Goal: Task Accomplishment & Management: Manage account settings

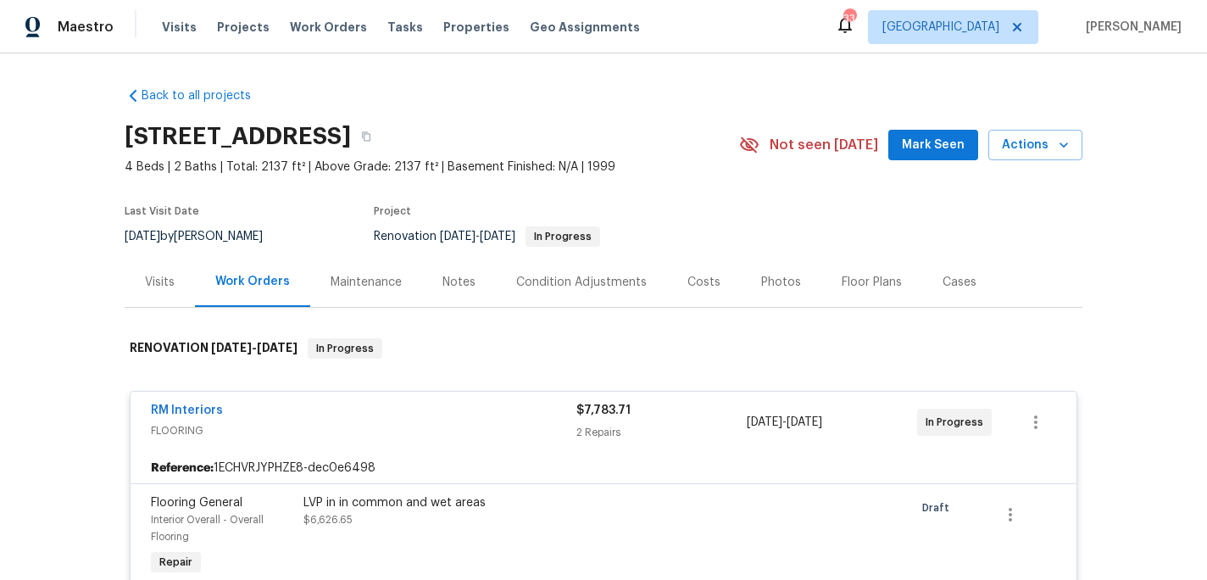
click at [299, 14] on div "Visits Projects Work Orders Tasks Properties Geo Assignments" at bounding box center [411, 27] width 498 height 34
click at [307, 25] on span "Work Orders" at bounding box center [328, 27] width 77 height 17
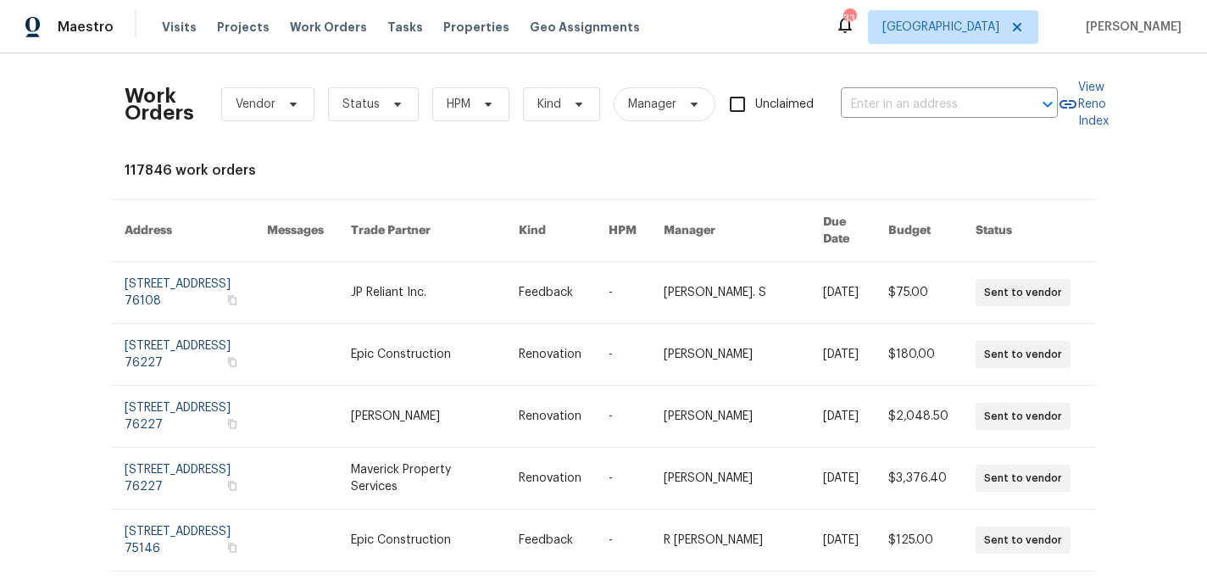
click at [494, 37] on div "Visits Projects Work Orders Tasks Properties Geo Assignments" at bounding box center [411, 27] width 498 height 34
click at [457, 30] on span "Properties" at bounding box center [476, 27] width 66 height 17
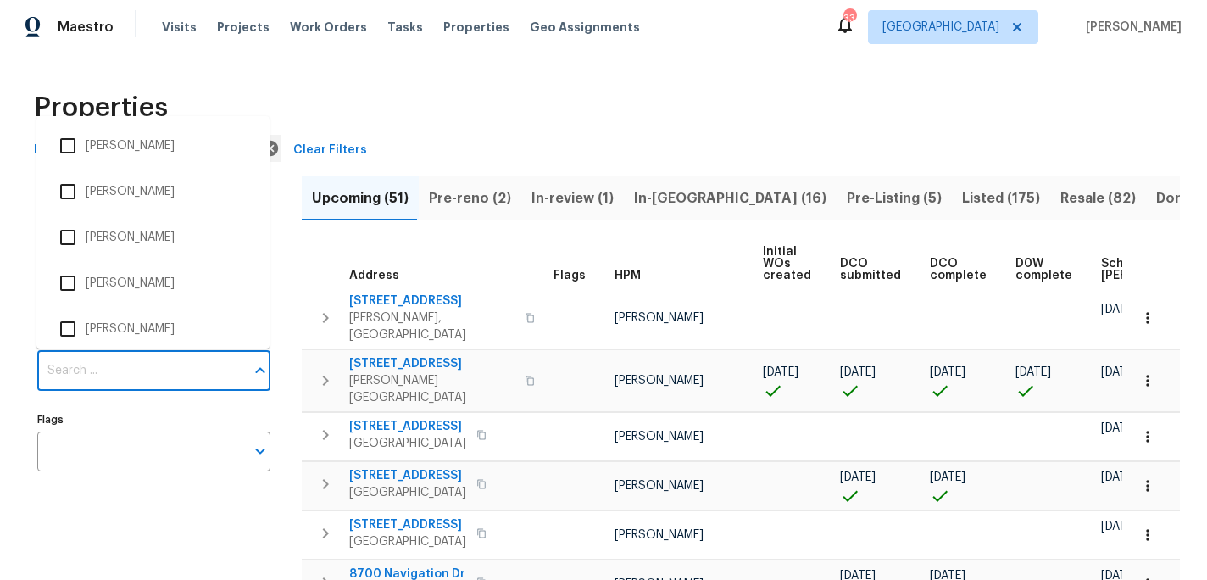
click at [125, 375] on input "Individuals" at bounding box center [141, 371] width 208 height 40
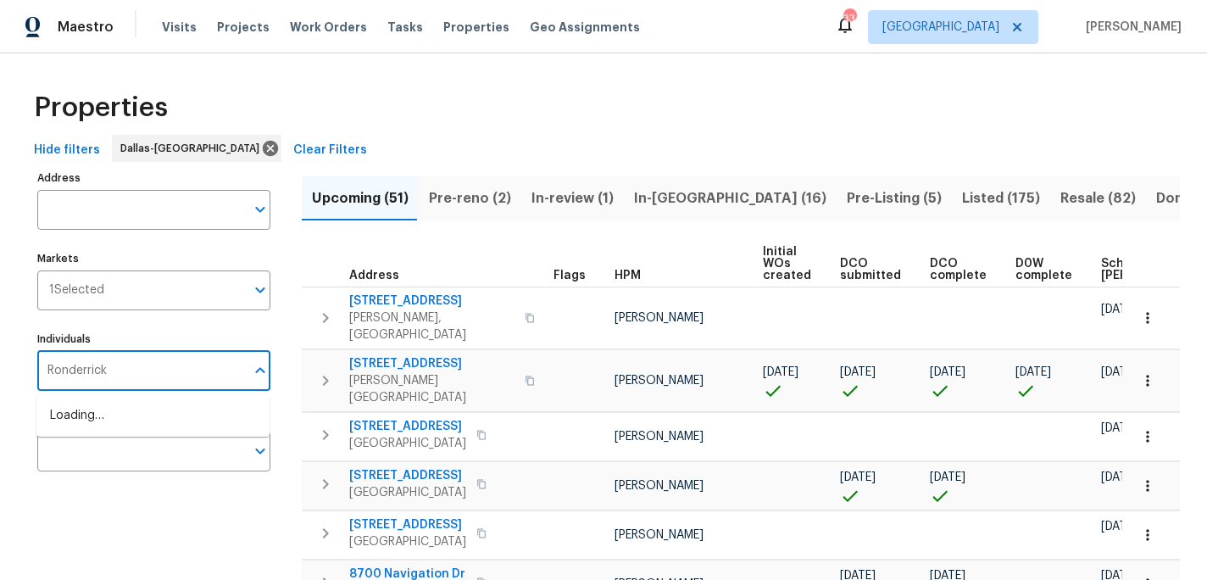
type input "Ronderrick"
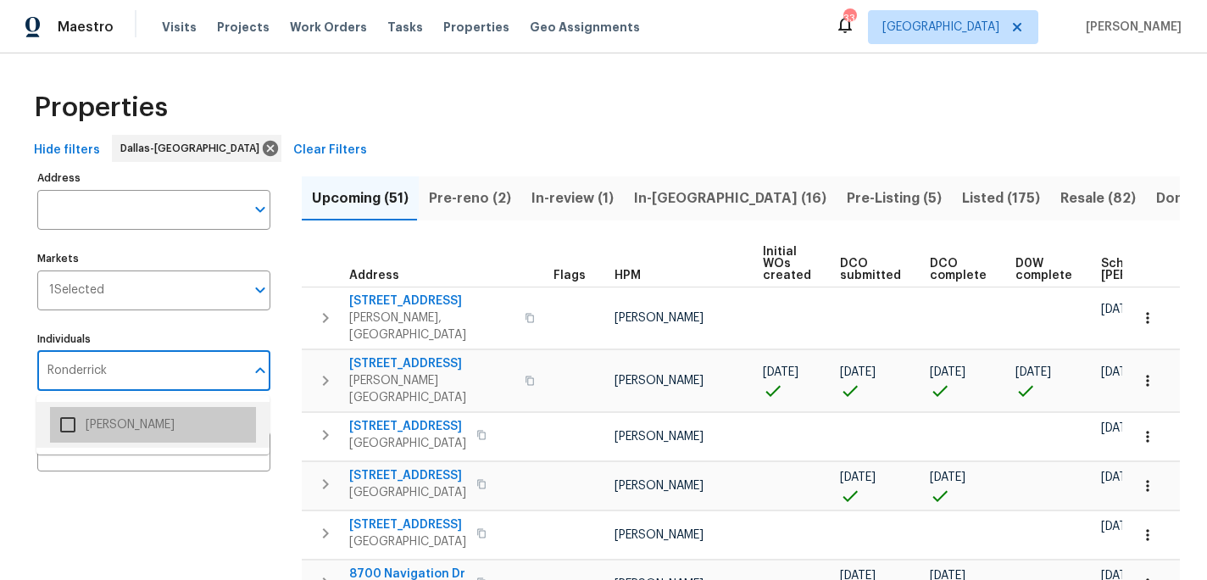
click at [147, 421] on li "[PERSON_NAME]" at bounding box center [153, 425] width 206 height 36
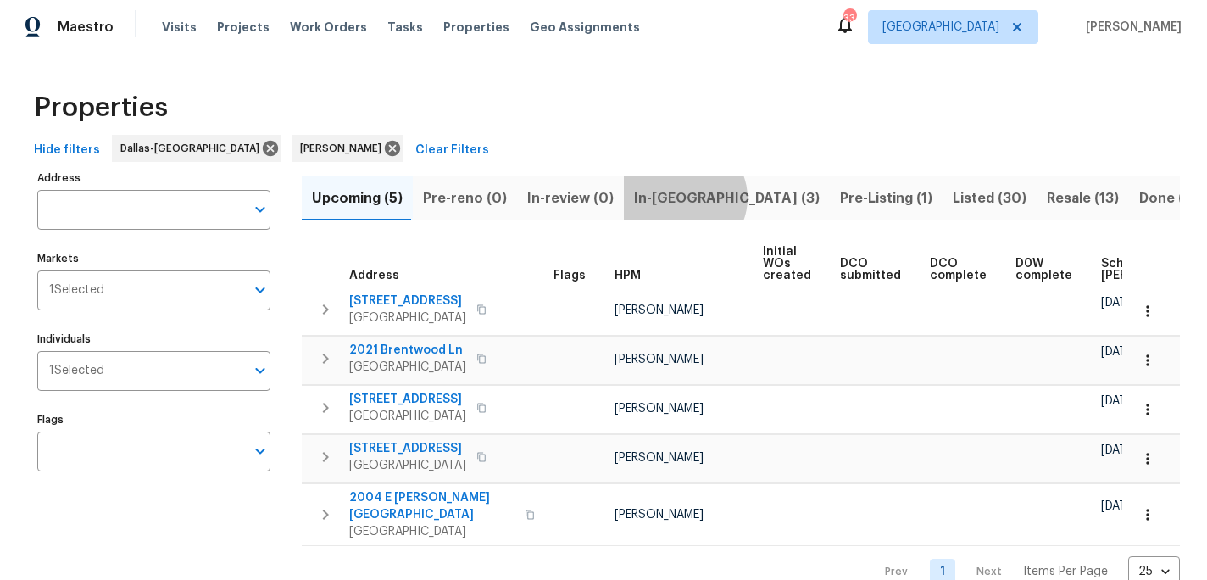
click at [674, 197] on span "In-reno (3)" at bounding box center [727, 198] width 186 height 24
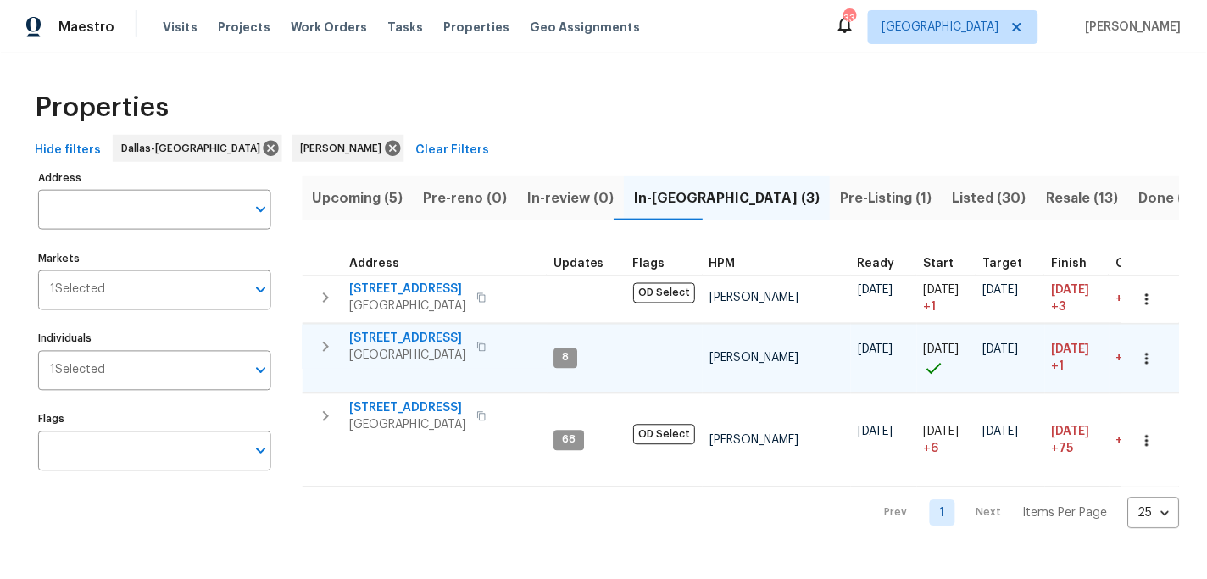
scroll to position [2, 0]
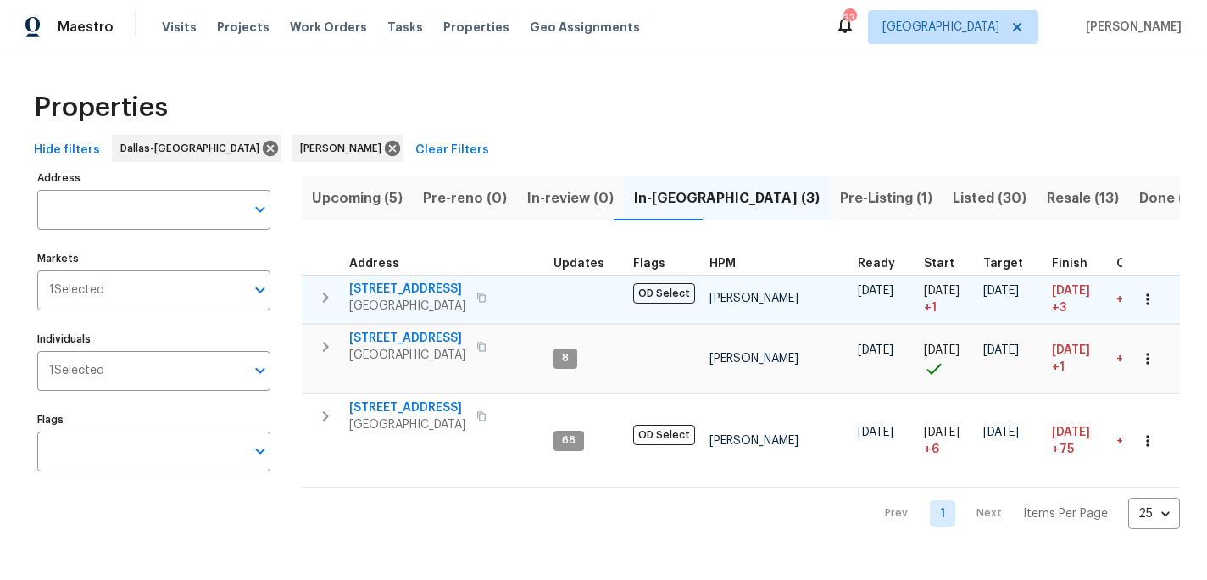
click at [401, 281] on span "2813 E 15th St" at bounding box center [407, 289] width 117 height 17
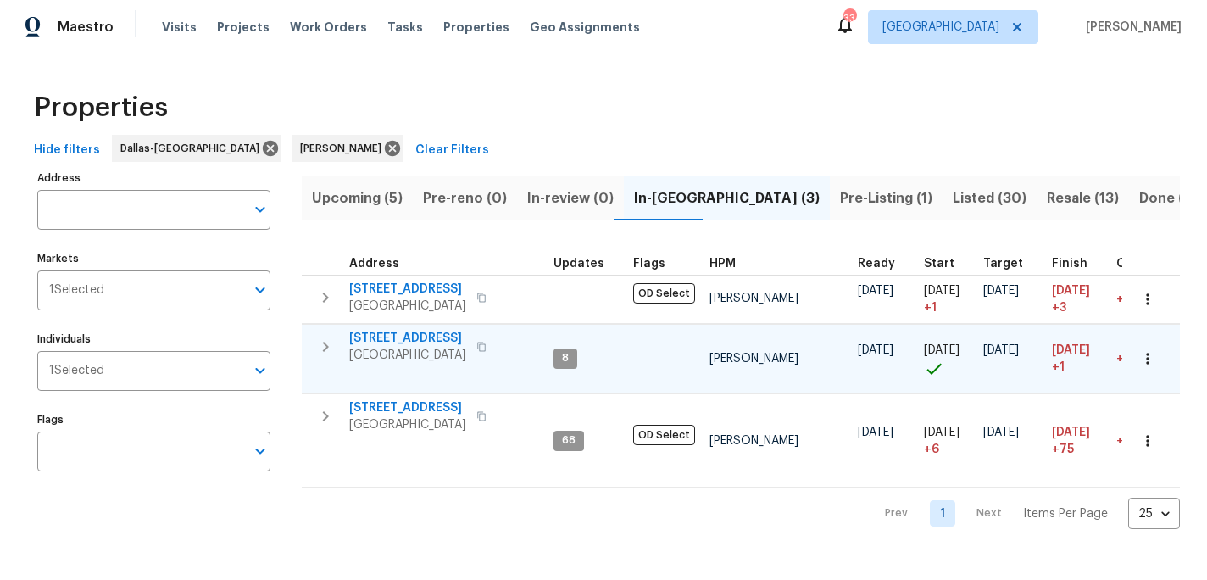
click at [409, 331] on span "2508 Royal Troon Dr" at bounding box center [407, 338] width 117 height 17
click at [405, 347] on span "Plano, TX 75025" at bounding box center [407, 355] width 117 height 17
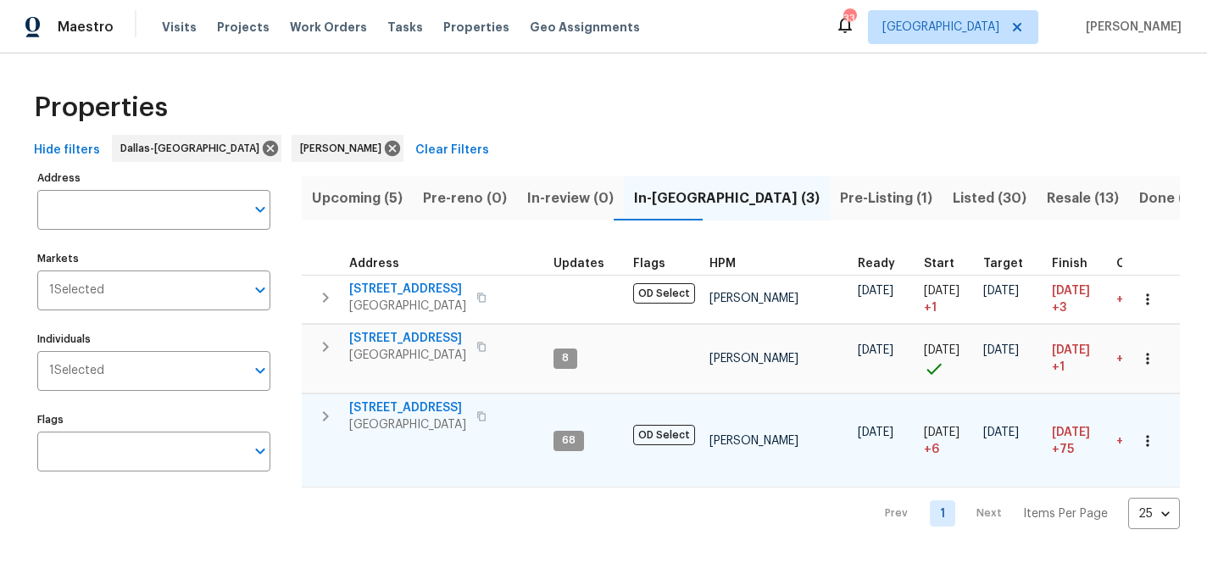
click at [421, 403] on span "6211 Crested Butte Dr" at bounding box center [407, 407] width 117 height 17
click at [452, 410] on span "6211 Crested Butte Dr" at bounding box center [407, 407] width 117 height 17
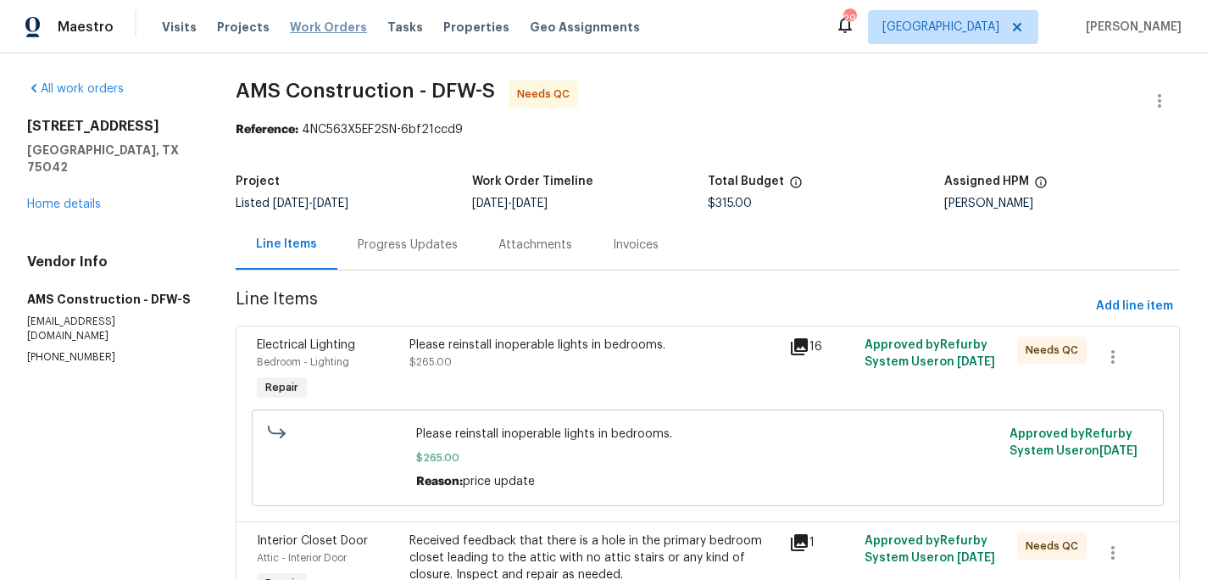
click at [290, 31] on span "Work Orders" at bounding box center [328, 27] width 77 height 17
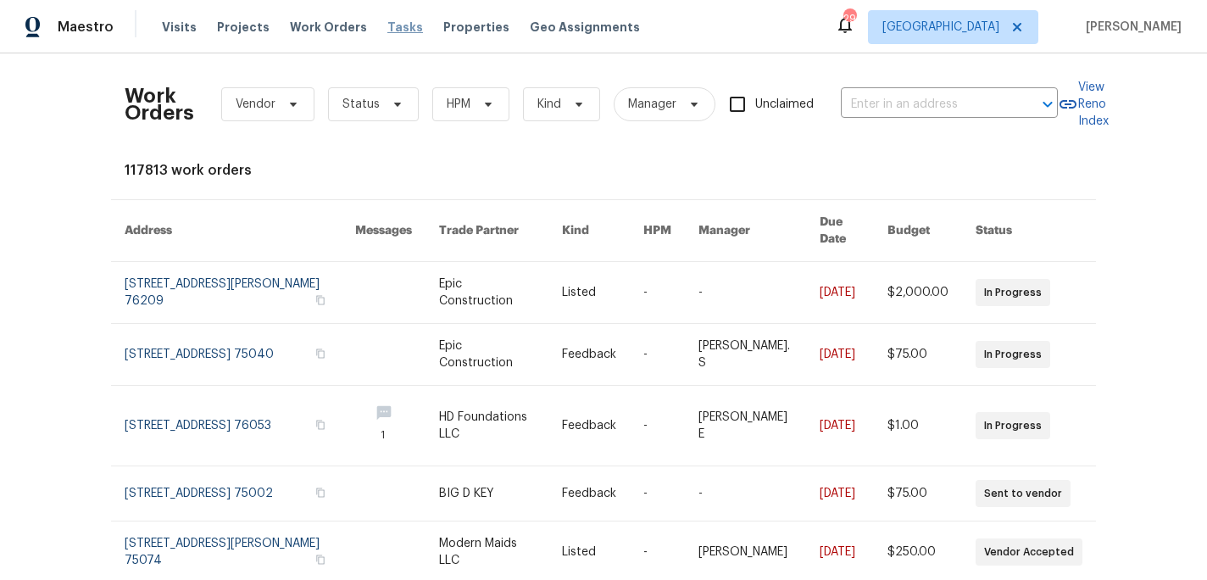
click at [387, 23] on span "Tasks" at bounding box center [405, 27] width 36 height 12
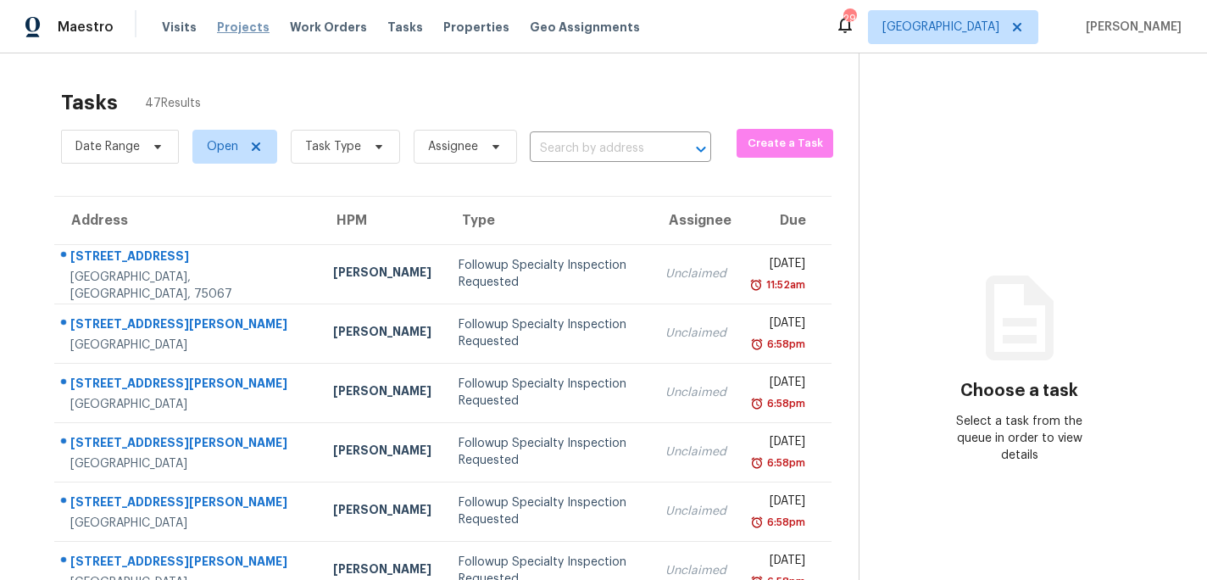
click at [223, 25] on span "Projects" at bounding box center [243, 27] width 53 height 17
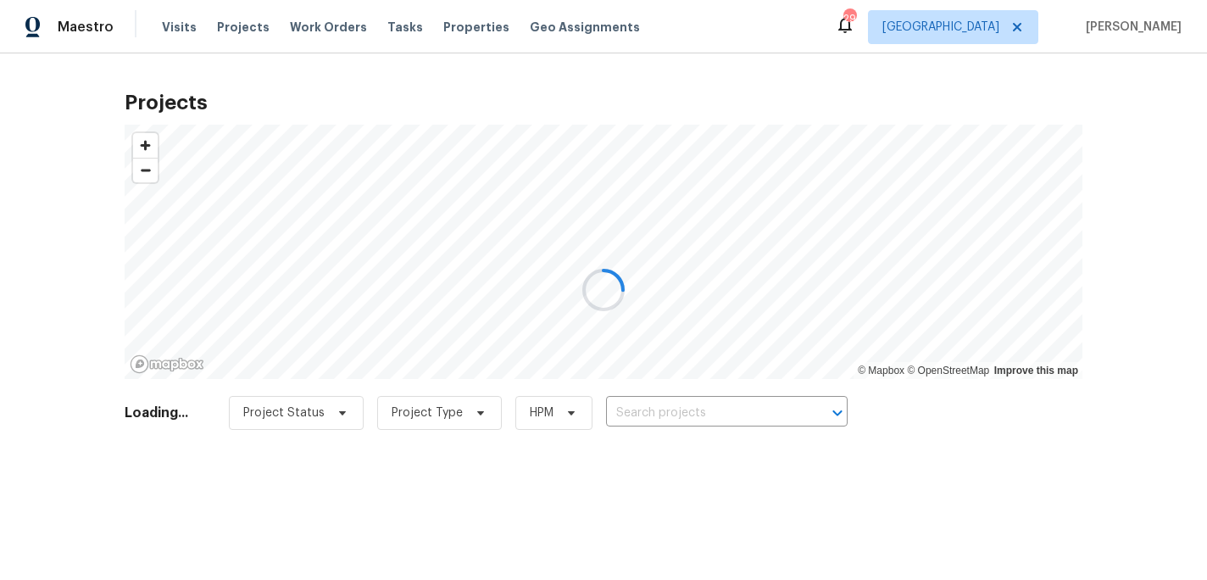
click at [317, 31] on div at bounding box center [603, 290] width 1207 height 580
click at [320, 28] on div at bounding box center [603, 290] width 1207 height 580
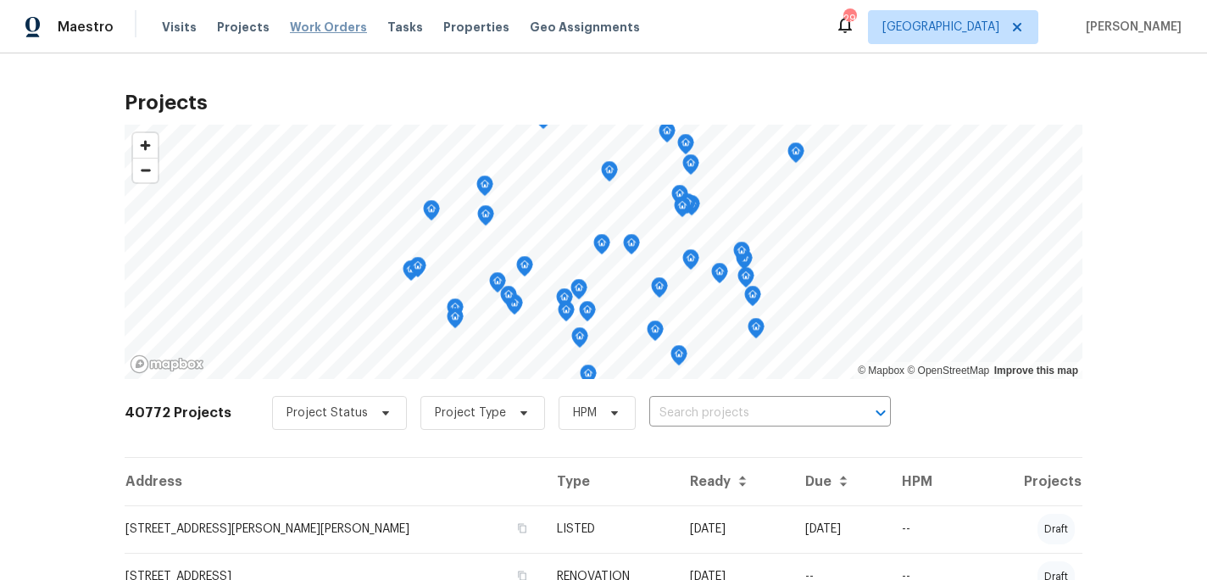
click at [320, 29] on span "Work Orders" at bounding box center [328, 27] width 77 height 17
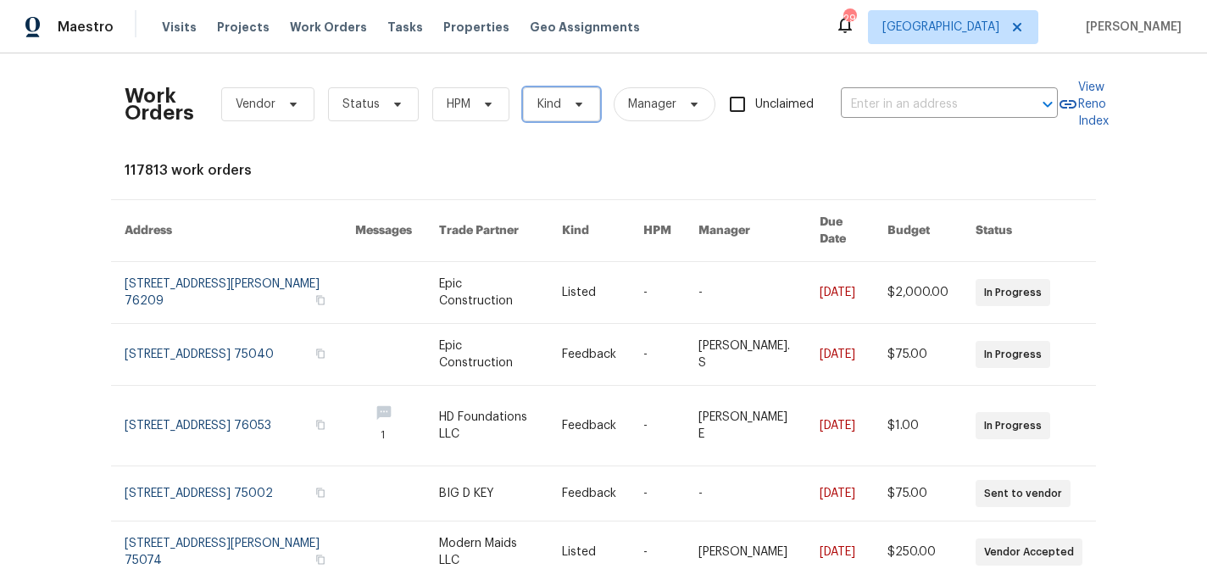
click at [523, 104] on span "Kind" at bounding box center [561, 104] width 77 height 34
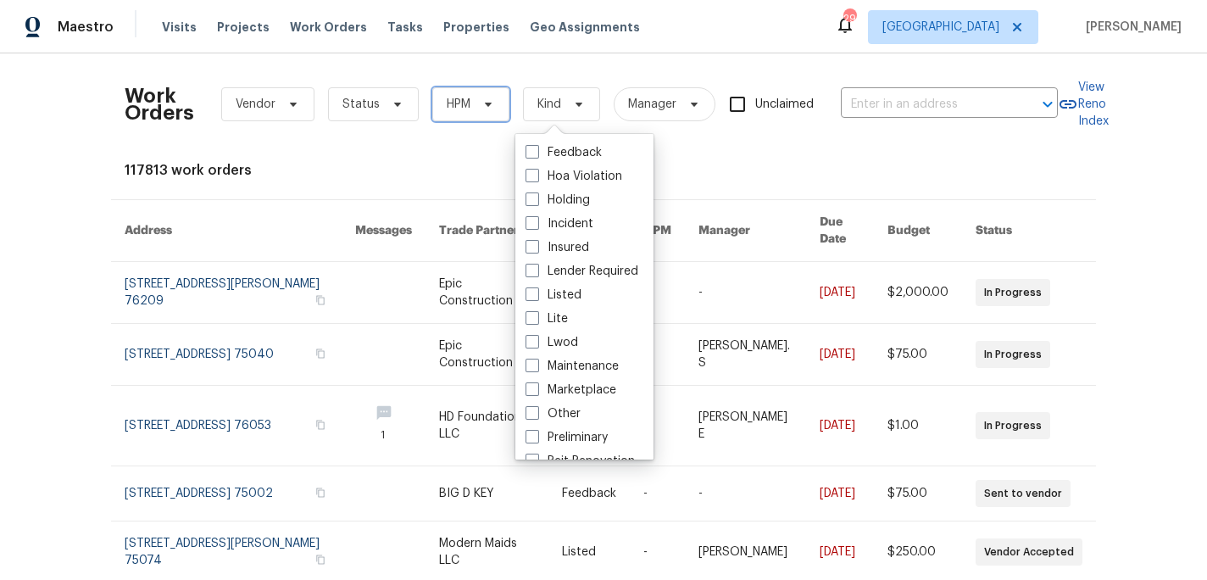
click at [496, 108] on span "HPM" at bounding box center [470, 104] width 77 height 34
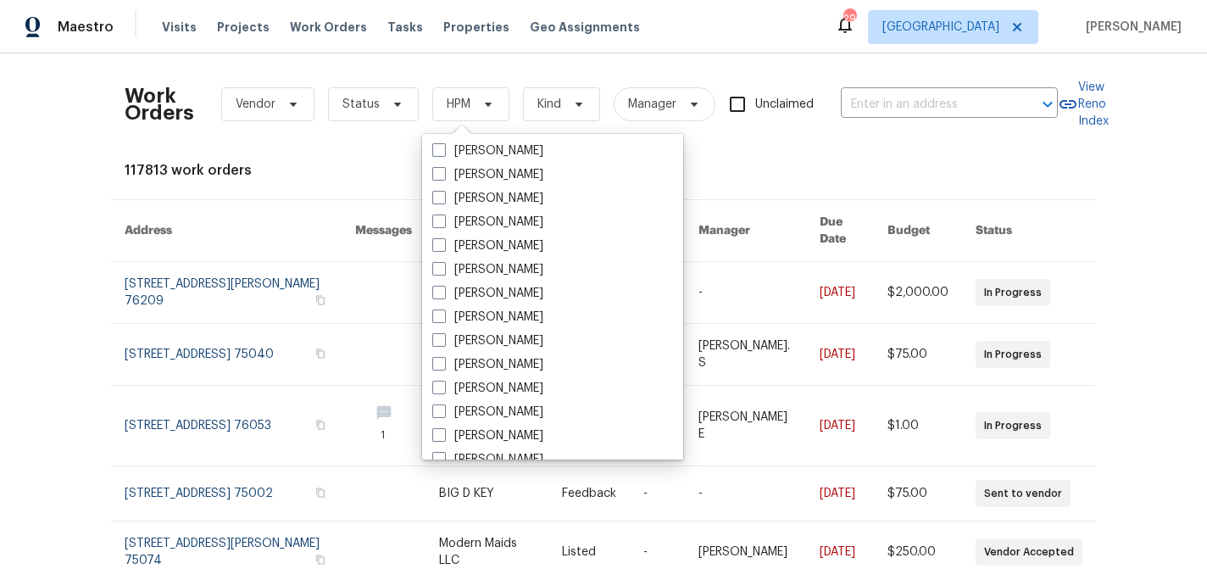
scroll to position [946, 0]
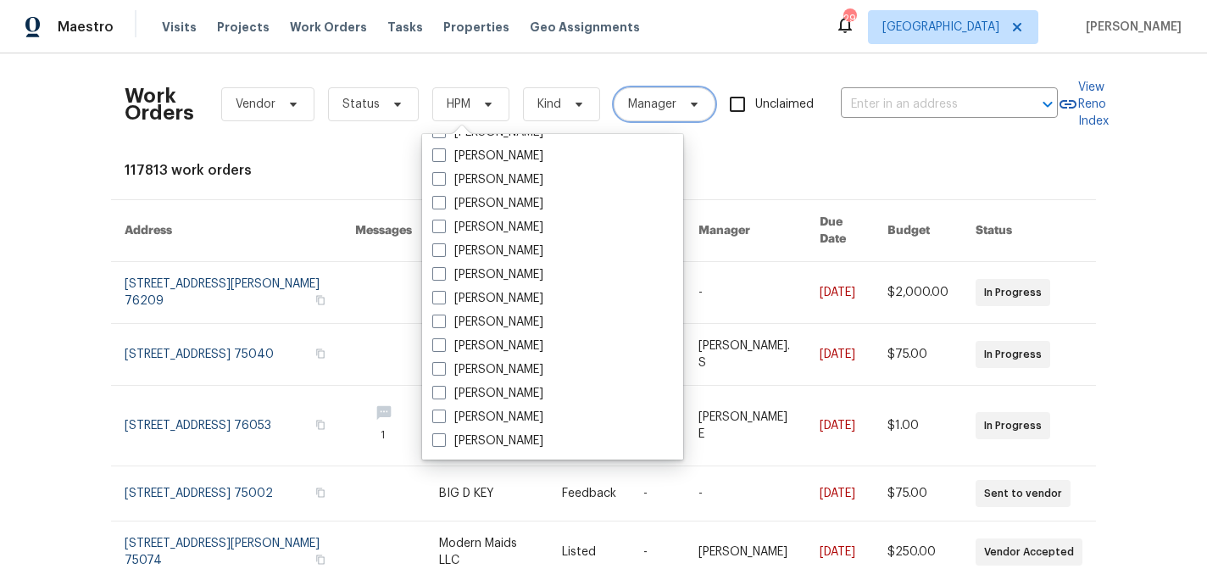
drag, startPoint x: 678, startPoint y: 117, endPoint x: 651, endPoint y: 125, distance: 28.2
click at [678, 118] on span "Manager" at bounding box center [665, 104] width 102 height 34
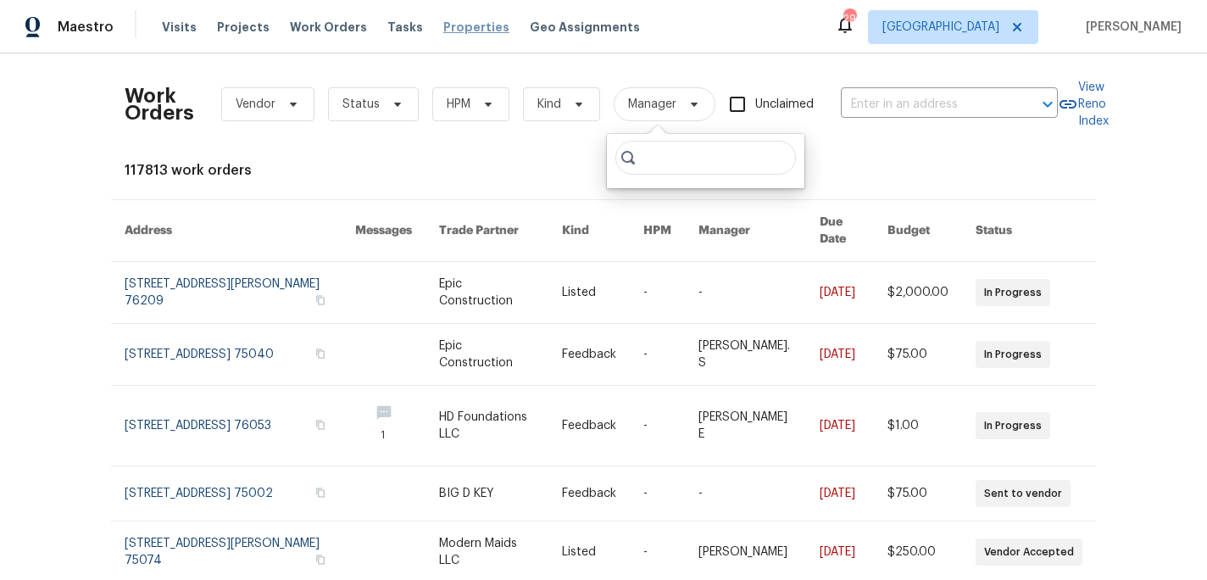
click at [475, 25] on span "Properties" at bounding box center [476, 27] width 66 height 17
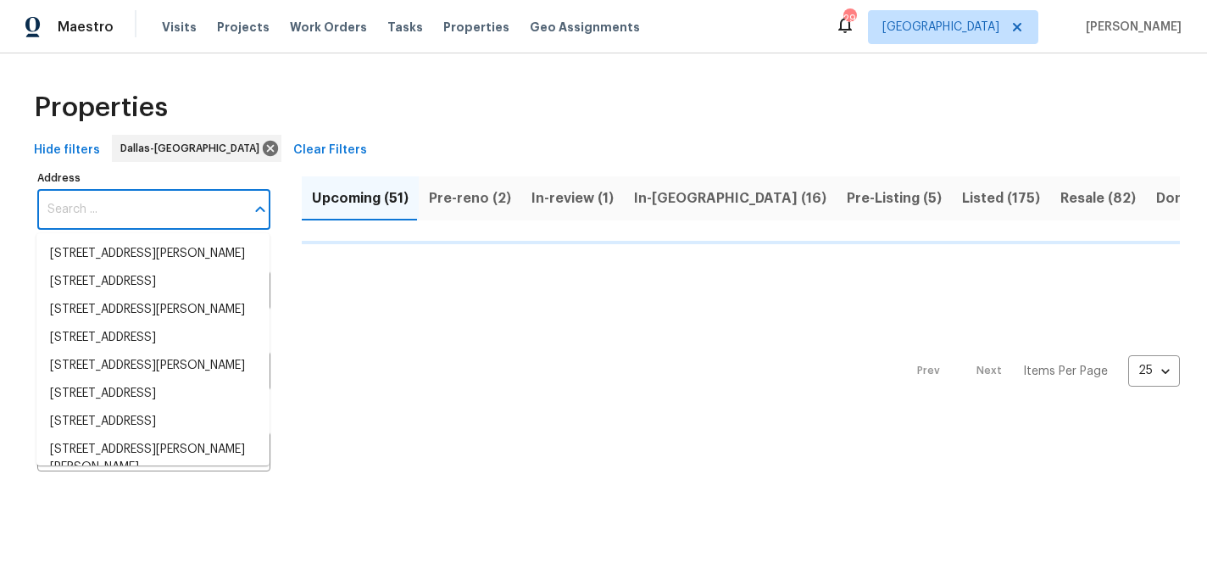
click at [104, 218] on input "Address" at bounding box center [141, 210] width 208 height 40
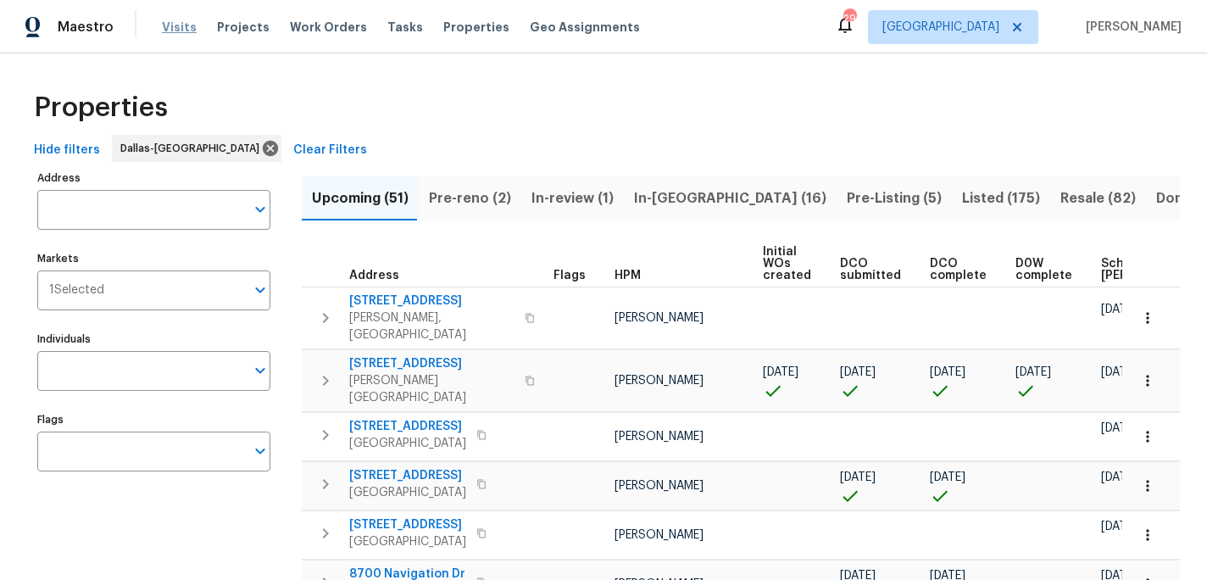
click at [175, 30] on span "Visits" at bounding box center [179, 27] width 35 height 17
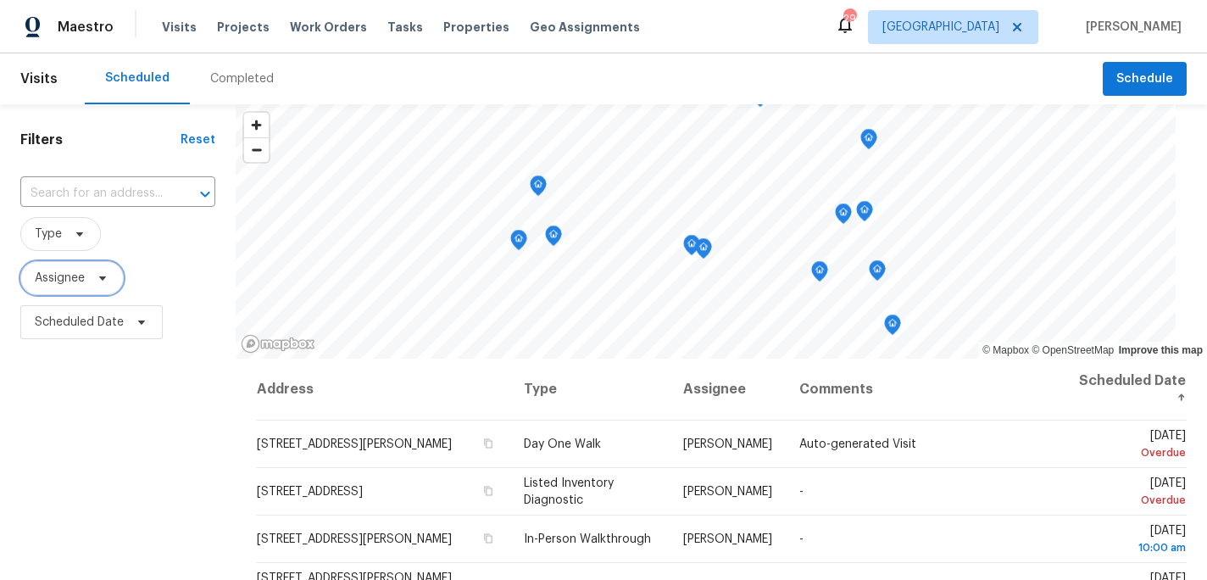
click at [53, 283] on span "Assignee" at bounding box center [60, 278] width 50 height 17
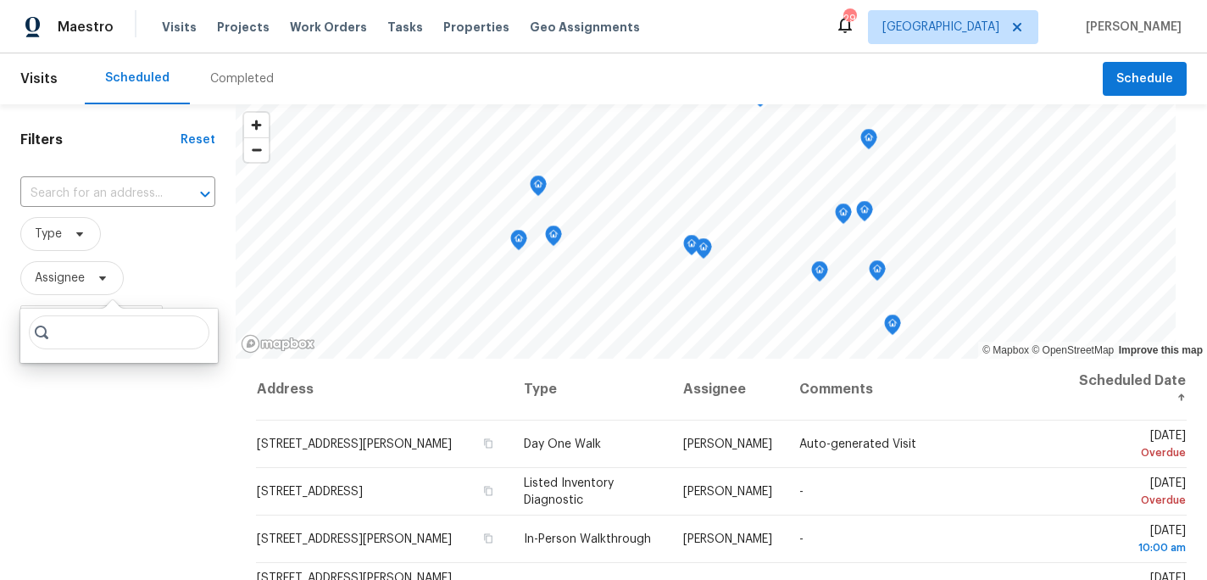
click at [129, 342] on input "search" at bounding box center [119, 332] width 181 height 34
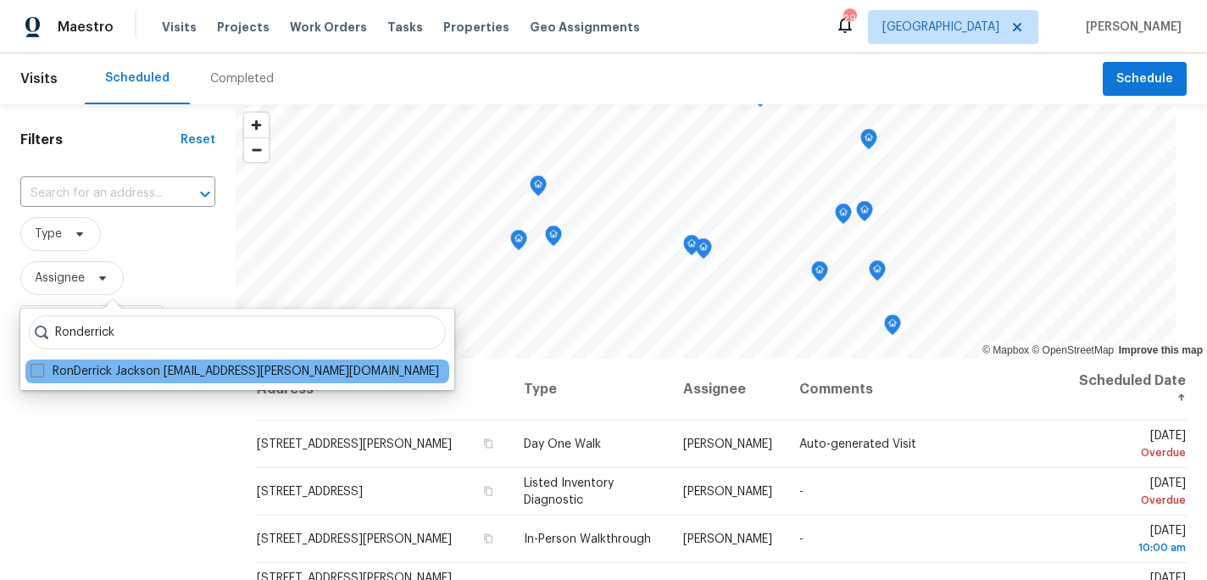
type input "Ronderrick"
click at [203, 370] on label "RonDerrick Jackson ron.jackson@opendoor.com" at bounding box center [235, 371] width 409 height 17
click at [42, 370] on input "RonDerrick Jackson ron.jackson@opendoor.com" at bounding box center [36, 368] width 11 height 11
checkbox input "true"
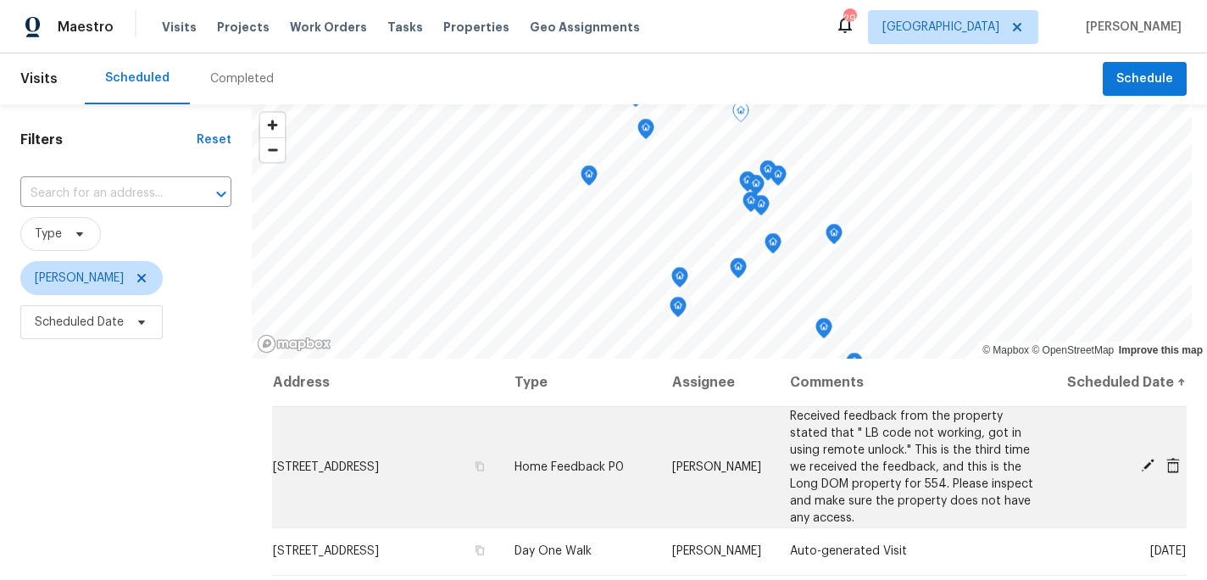
click at [350, 487] on td "12962 Galaxy Dr, Frisco, TX 75035" at bounding box center [386, 466] width 229 height 121
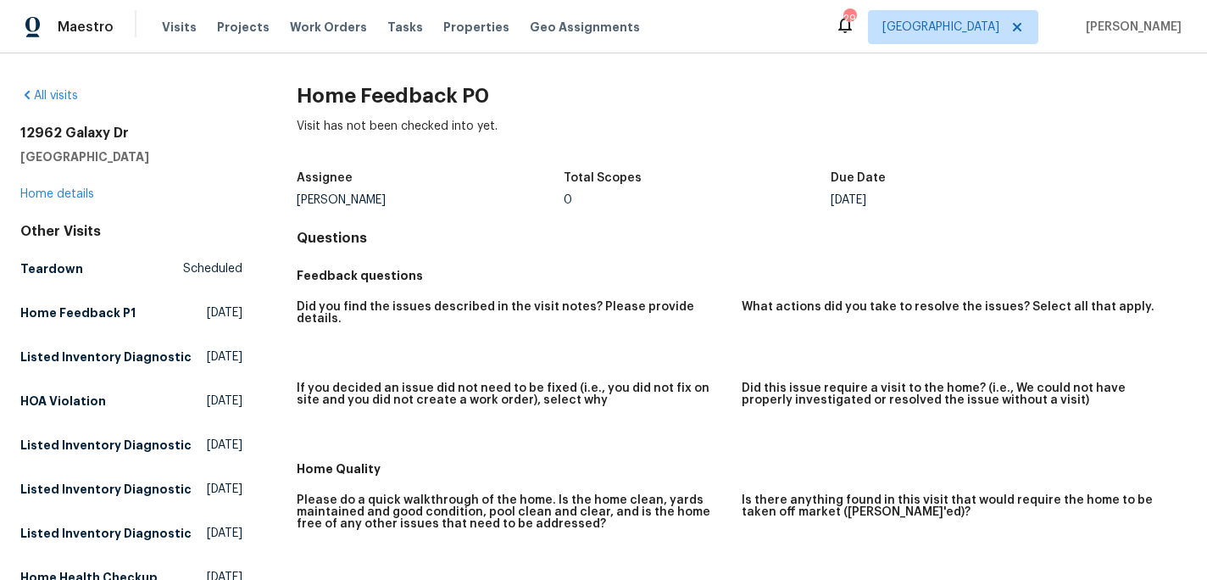
click at [59, 177] on div "12962 Galaxy Dr Frisco, TX 75035 Home details" at bounding box center [131, 164] width 222 height 78
click at [58, 193] on link "Home details" at bounding box center [57, 194] width 74 height 12
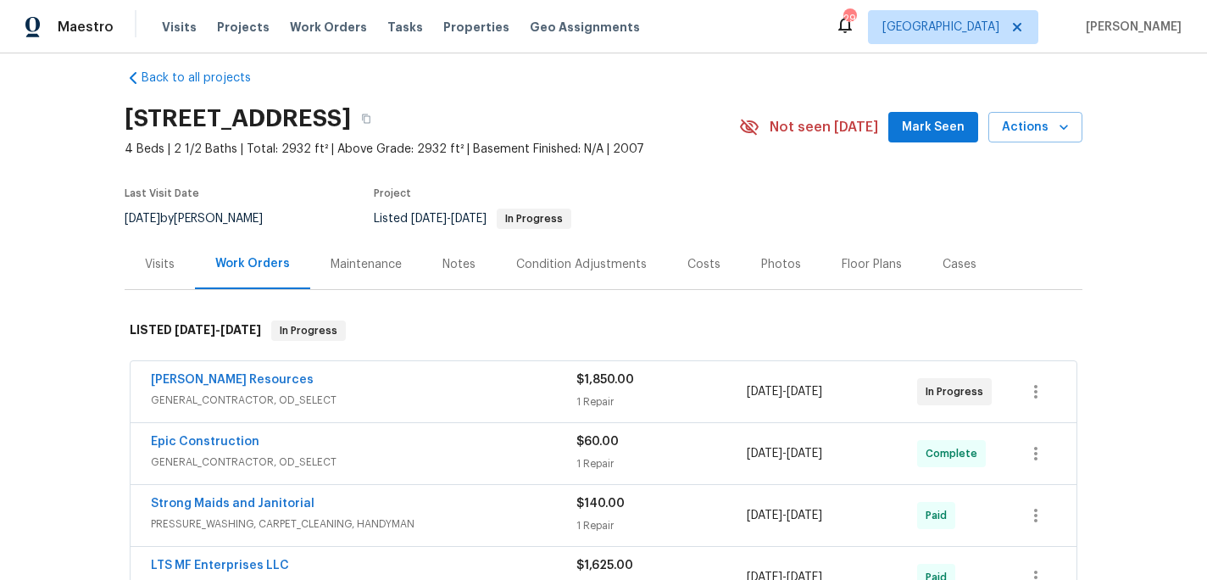
scroll to position [16, 0]
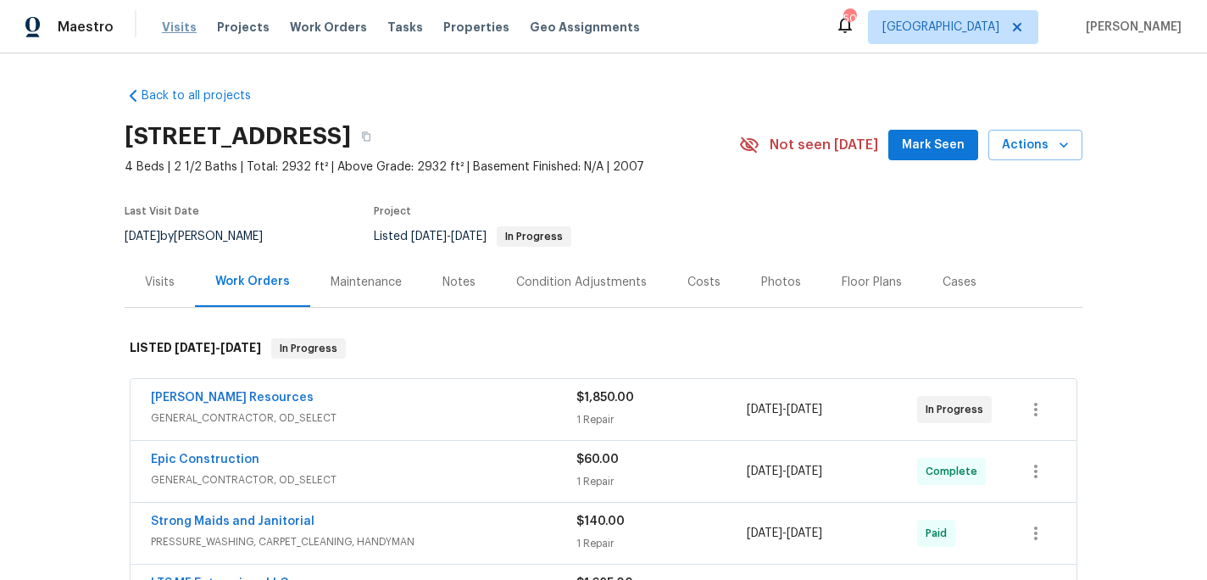
click at [167, 36] on div "Visits Projects Work Orders Tasks Properties Geo Assignments" at bounding box center [411, 27] width 498 height 34
click at [173, 30] on span "Visits" at bounding box center [179, 27] width 35 height 17
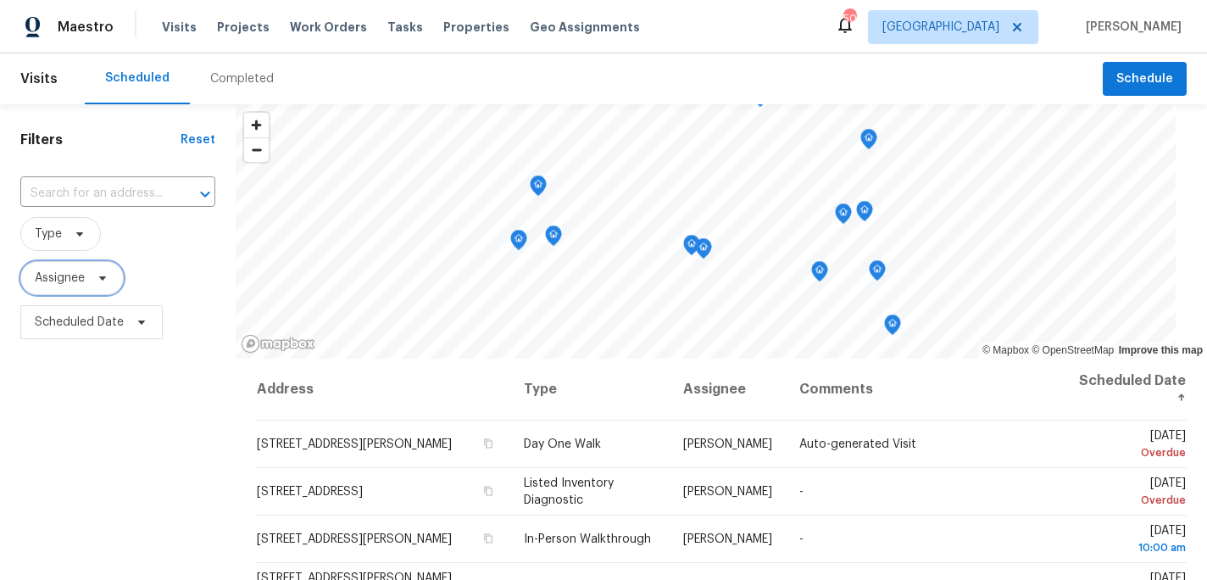
click at [51, 293] on span "Assignee" at bounding box center [71, 278] width 103 height 34
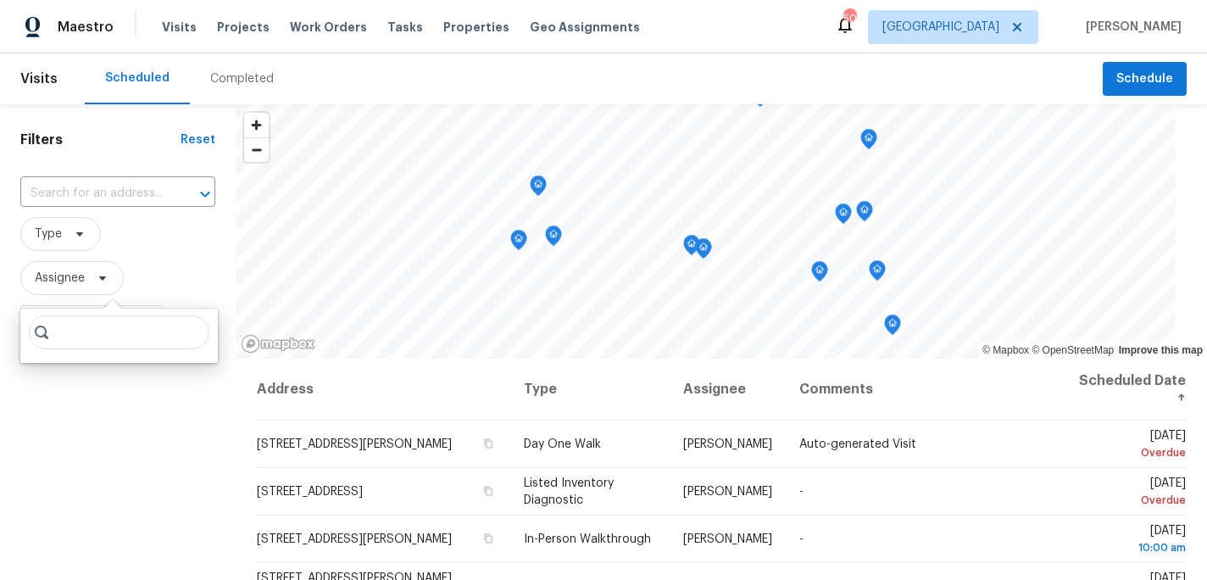
click at [91, 331] on input "search" at bounding box center [119, 332] width 181 height 34
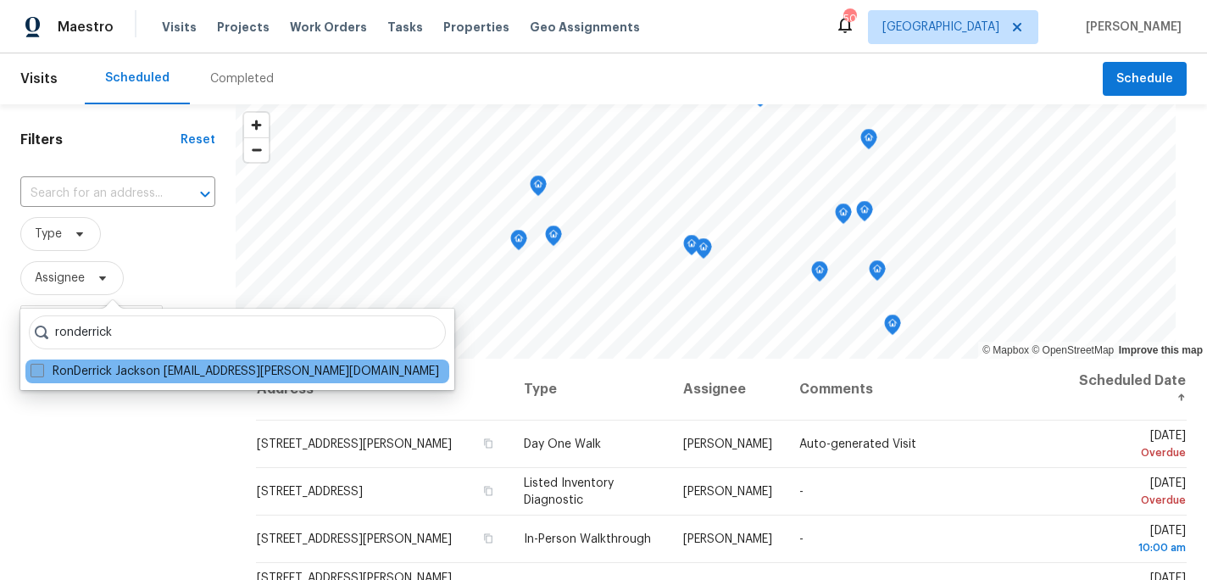
type input "ronderrick"
click at [98, 374] on label "RonDerrick Jackson ron.jackson@opendoor.com" at bounding box center [235, 371] width 409 height 17
click at [42, 374] on input "RonDerrick Jackson ron.jackson@opendoor.com" at bounding box center [36, 368] width 11 height 11
checkbox input "true"
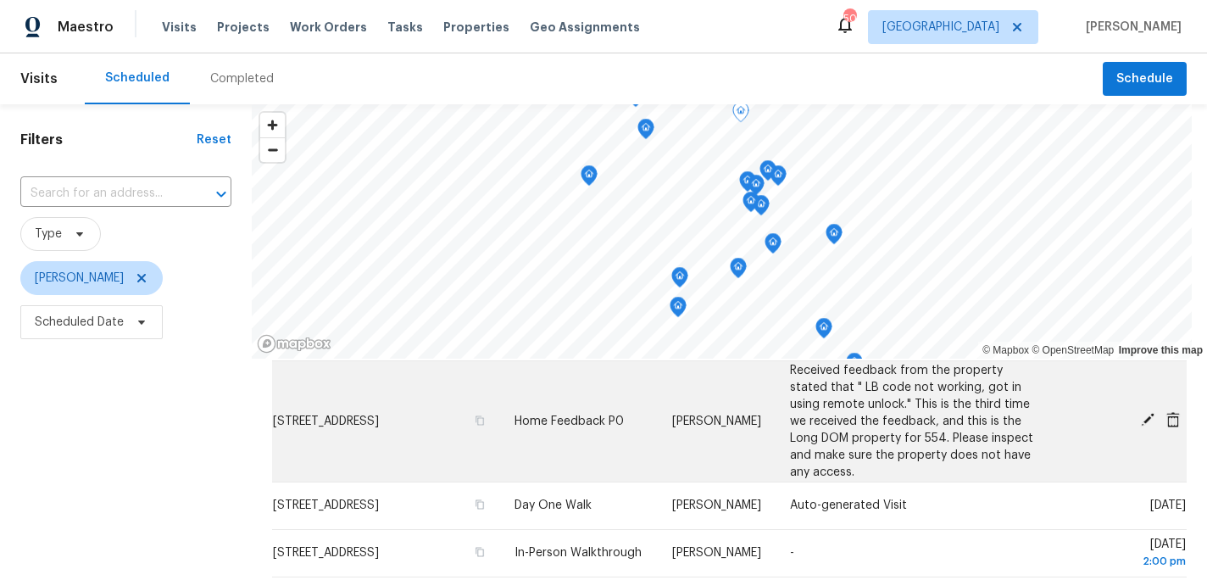
scroll to position [47, 0]
click at [1135, 426] on span at bounding box center [1147, 418] width 25 height 15
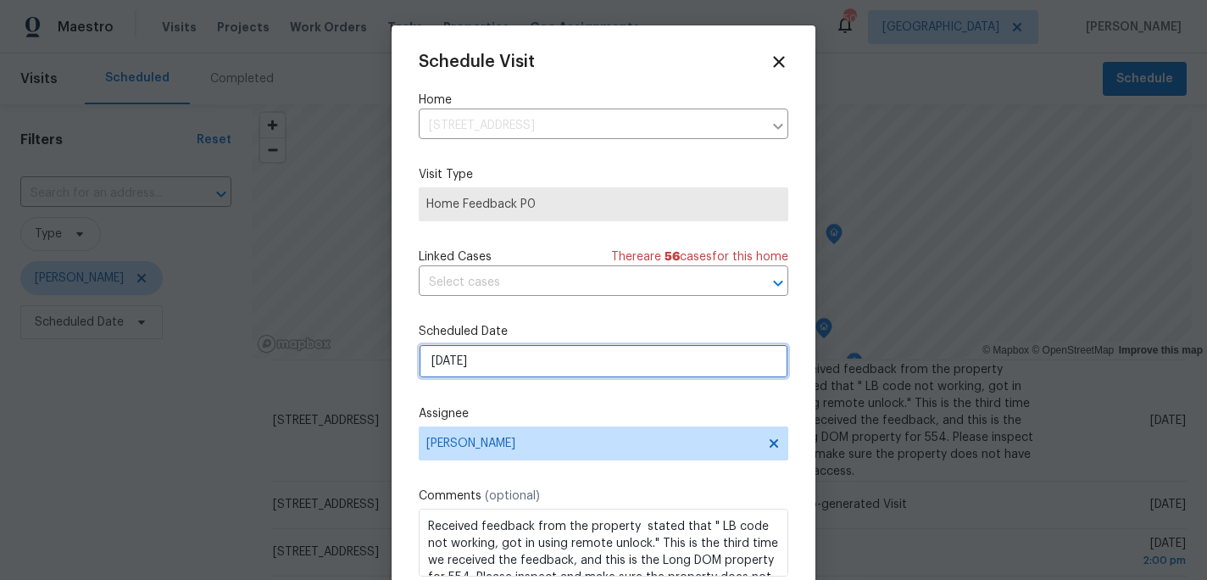
click at [544, 366] on input "[DATE]" at bounding box center [604, 361] width 370 height 34
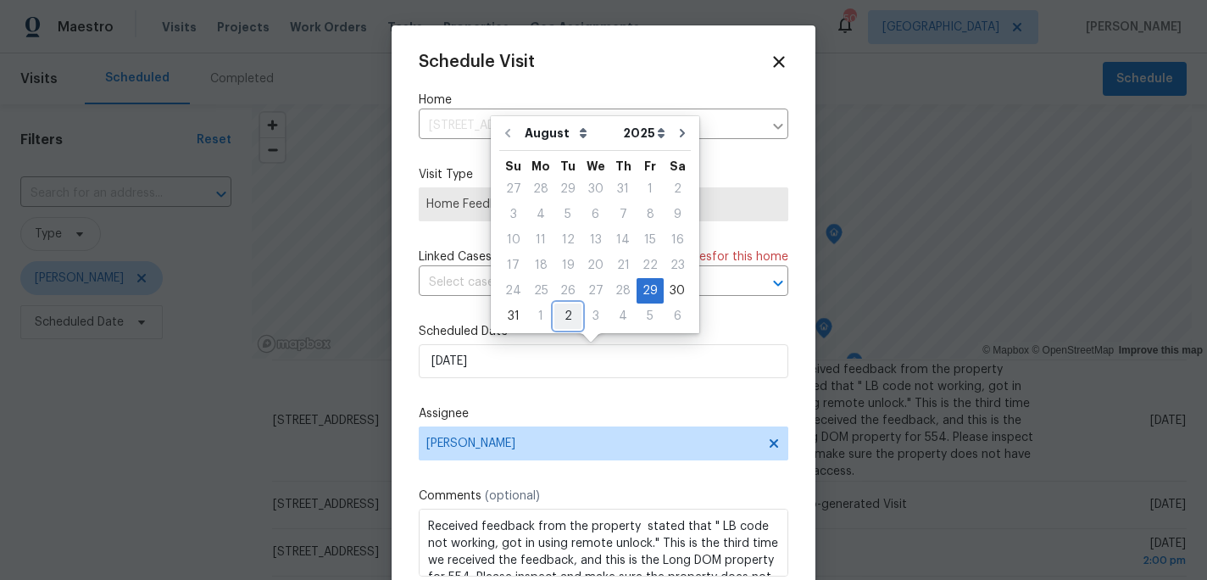
click at [558, 318] on div "2" at bounding box center [567, 316] width 27 height 24
type input "9/2/2025"
select select "8"
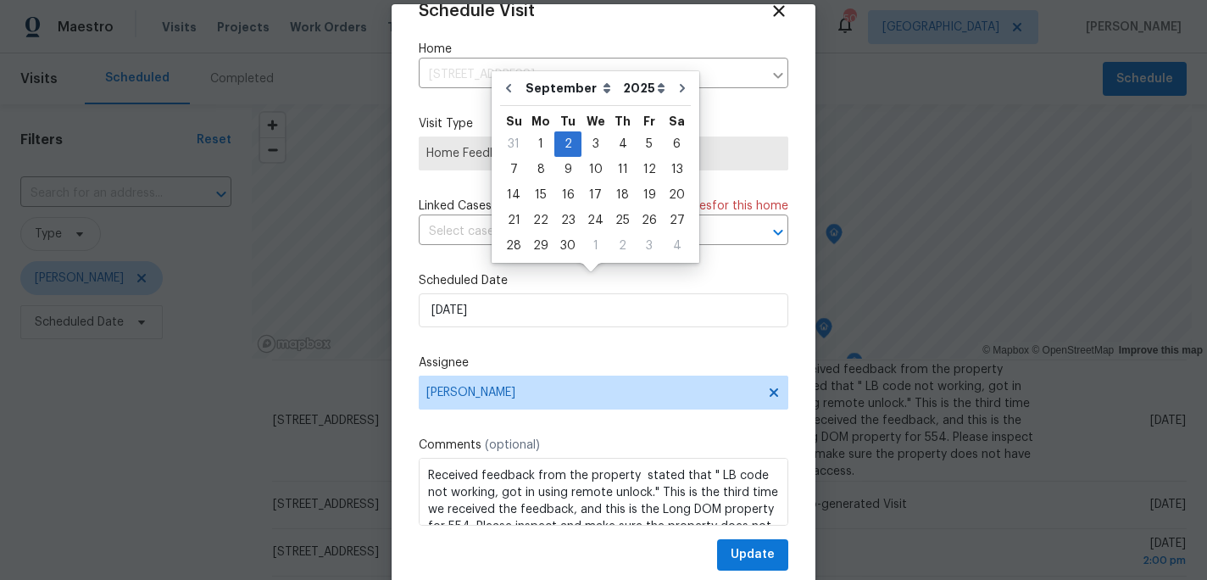
scroll to position [64, 0]
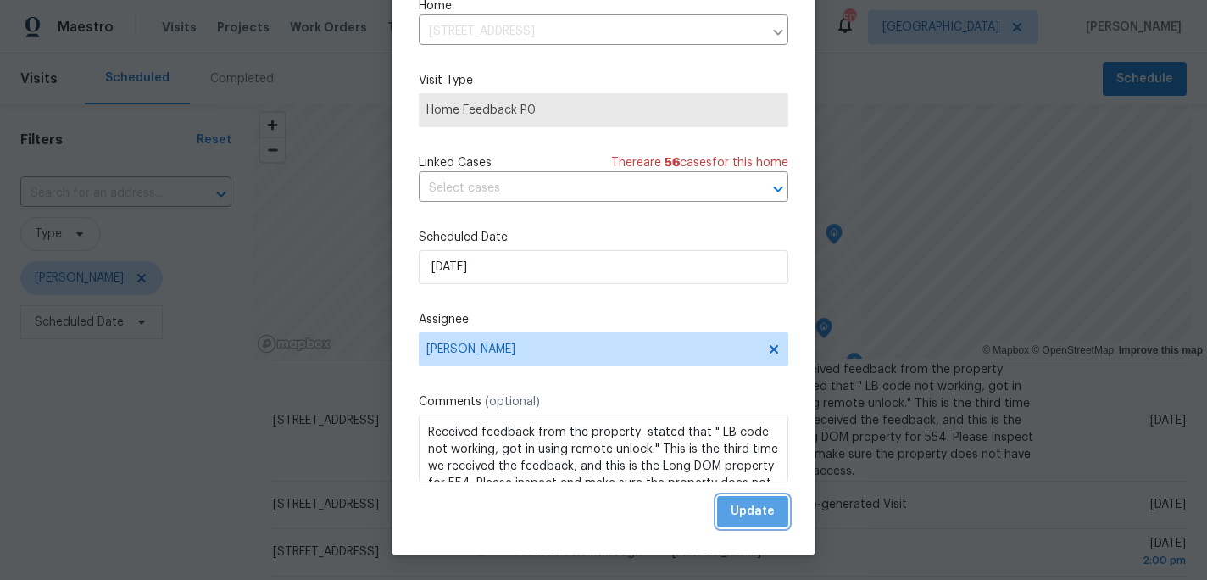
click at [739, 506] on span "Update" at bounding box center [753, 511] width 44 height 21
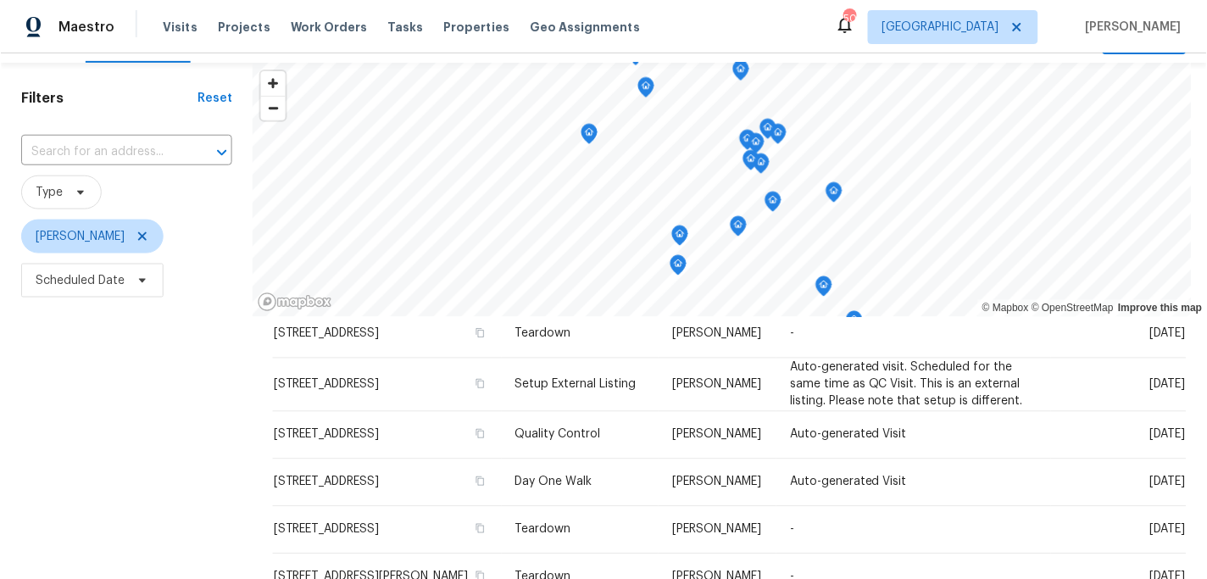
scroll to position [0, 0]
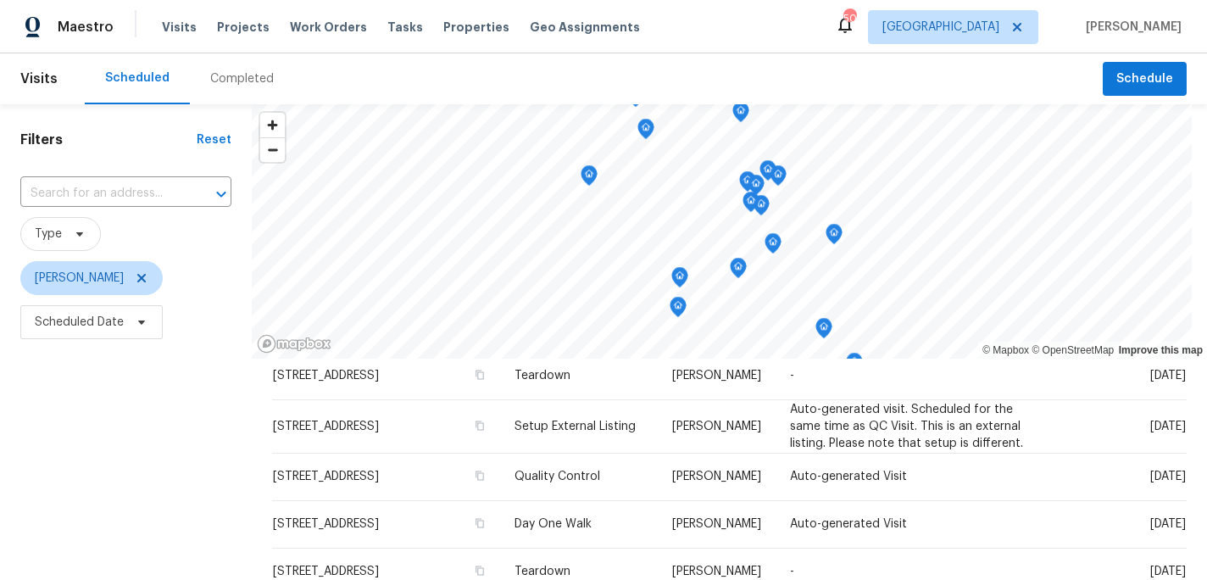
click at [303, 10] on div "Visits Projects Work Orders Tasks Properties Geo Assignments" at bounding box center [411, 27] width 498 height 34
click at [306, 16] on div "Visits Projects Work Orders Tasks Properties Geo Assignments" at bounding box center [411, 27] width 498 height 34
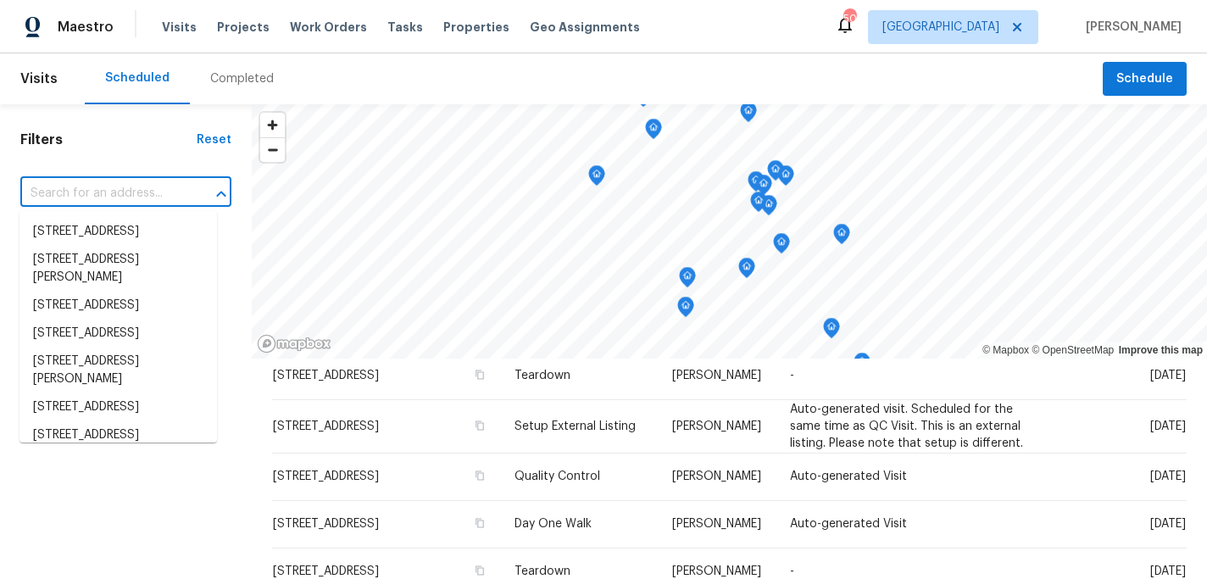
click at [84, 199] on input "text" at bounding box center [102, 194] width 164 height 26
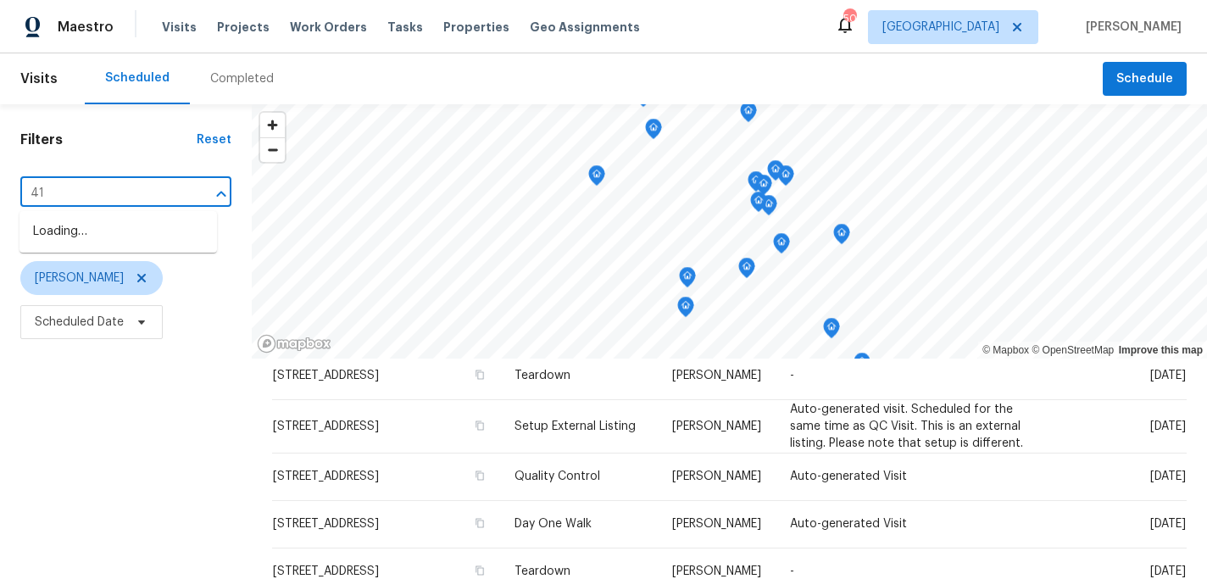
type input "4"
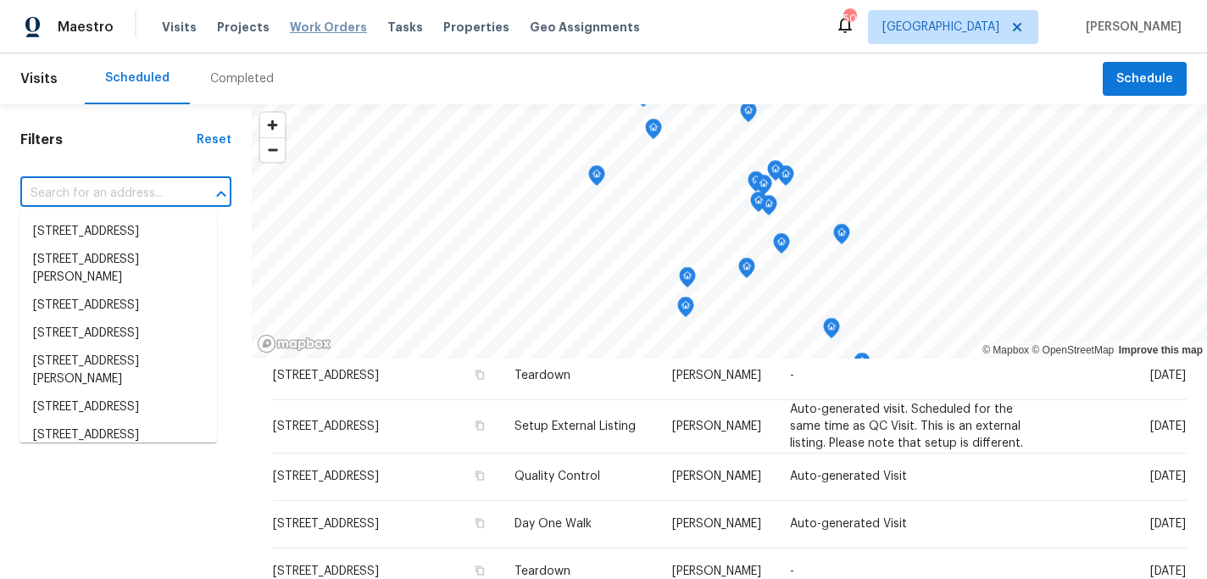
click at [333, 32] on span "Work Orders" at bounding box center [328, 27] width 77 height 17
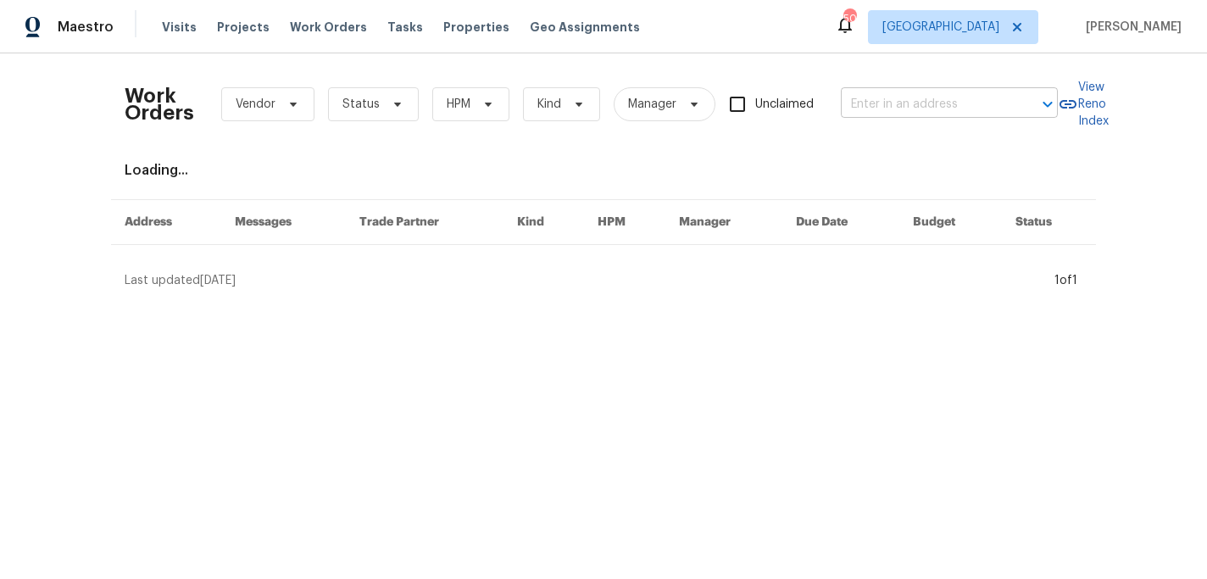
click at [863, 114] on input "text" at bounding box center [926, 105] width 170 height 26
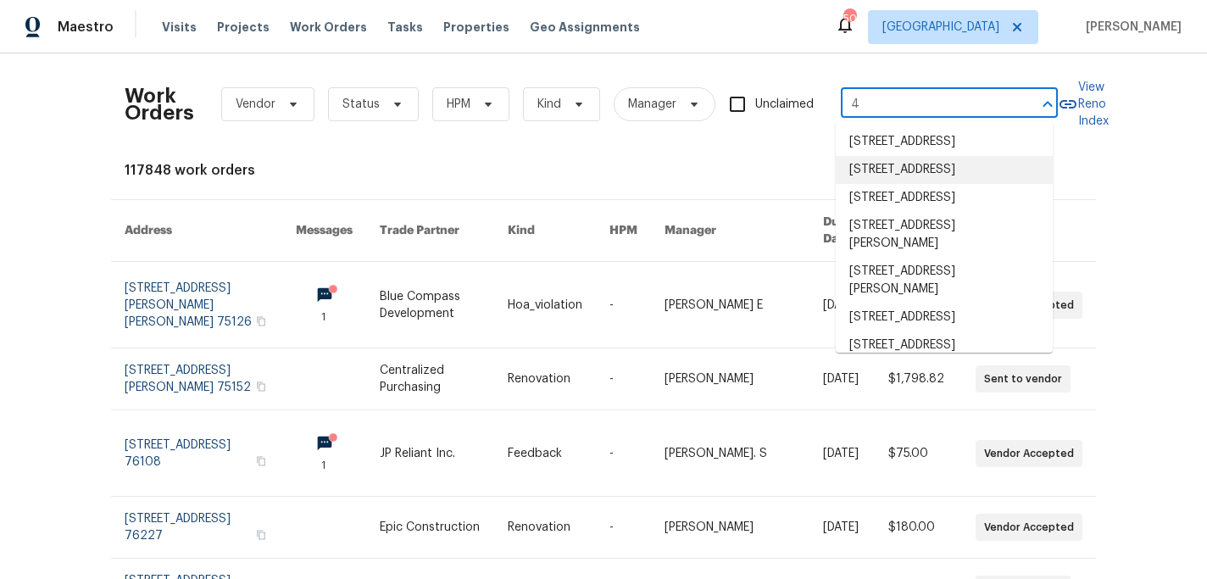
type input "4"
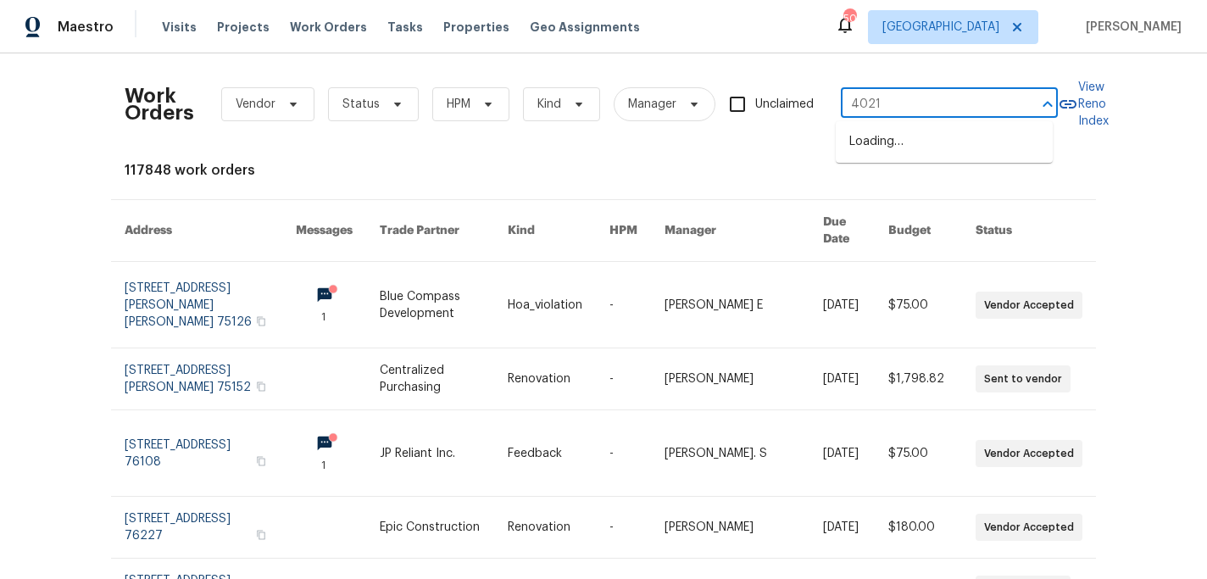
type input "4021 a"
click at [866, 143] on li "4021 Aldenham Dr, Plano, TX 75024" at bounding box center [944, 142] width 217 height 28
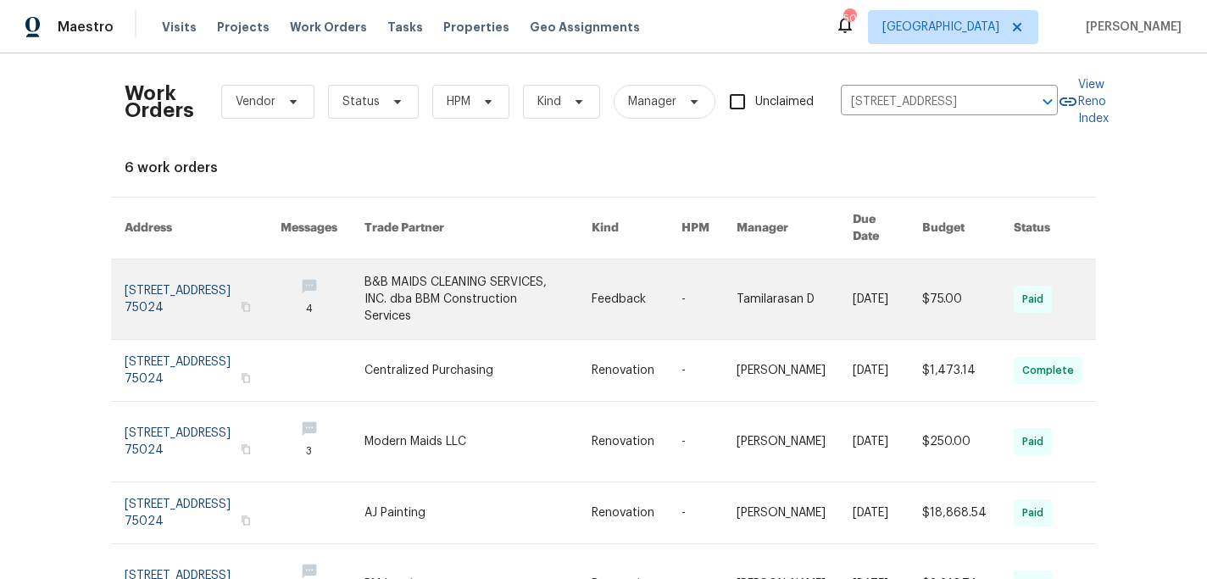
scroll to position [3, 0]
click at [181, 269] on link at bounding box center [203, 299] width 156 height 80
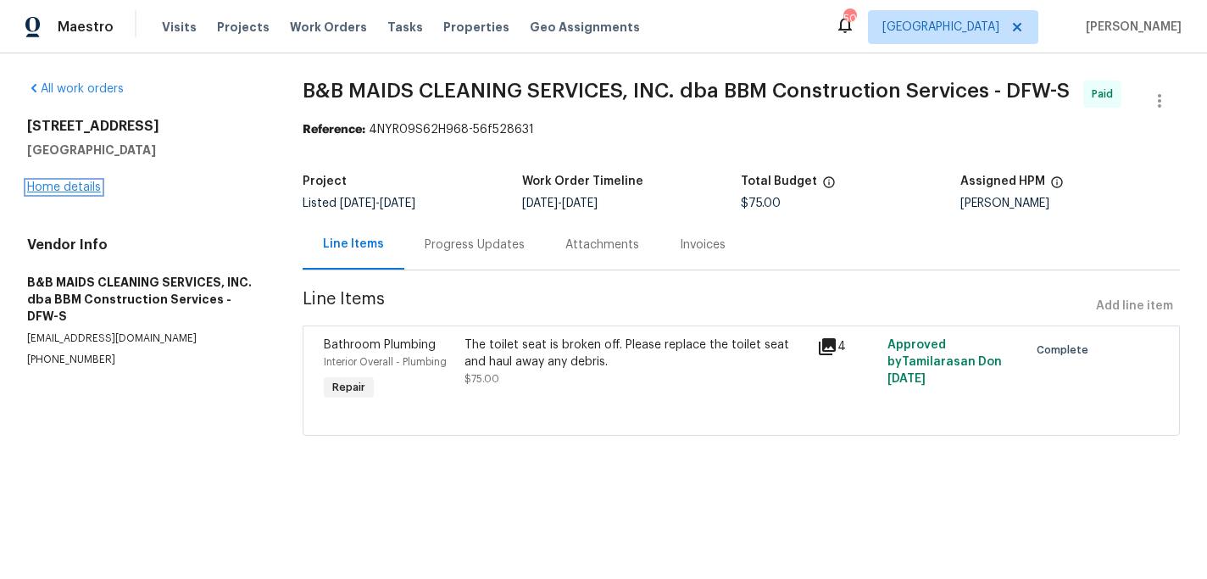
click at [62, 183] on link "Home details" at bounding box center [64, 187] width 74 height 12
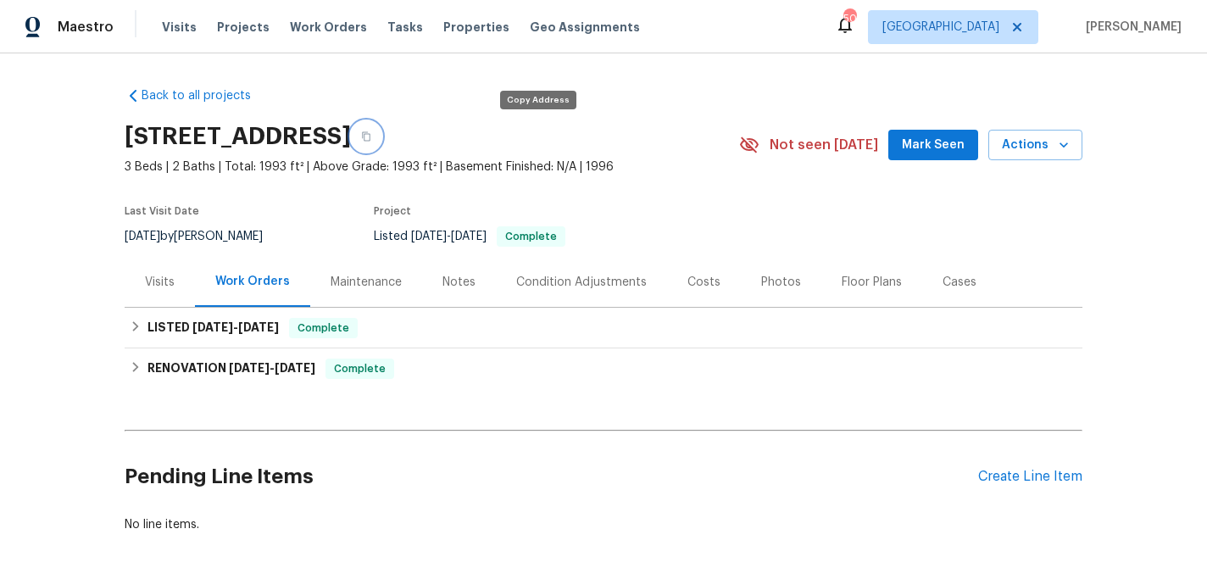
click at [381, 131] on button "button" at bounding box center [366, 136] width 31 height 31
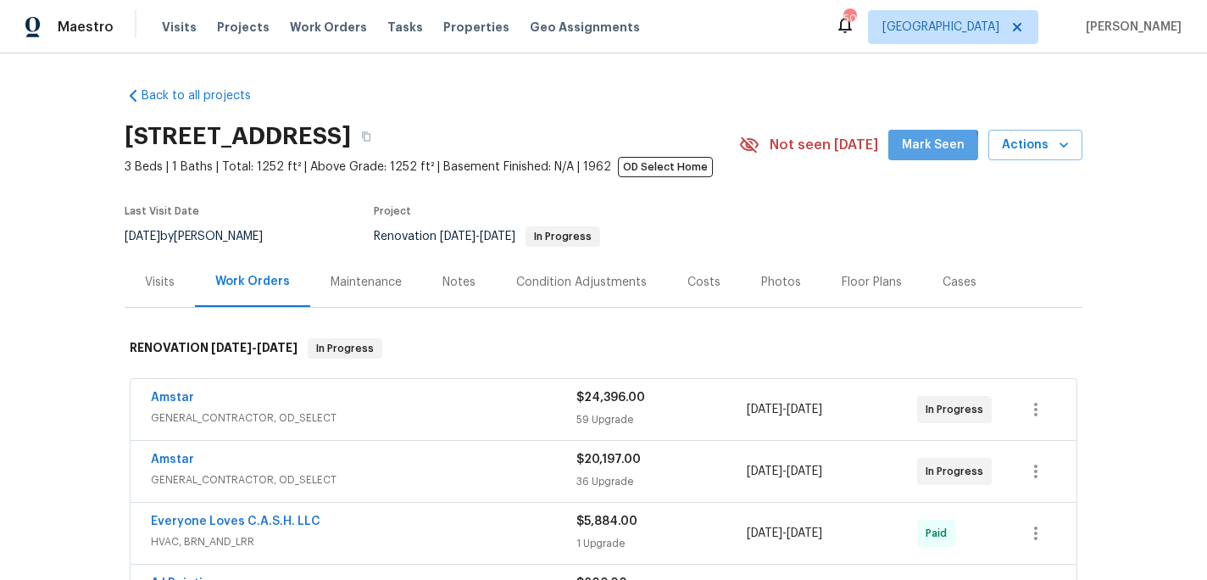
drag, startPoint x: 920, startPoint y: 148, endPoint x: 894, endPoint y: 167, distance: 31.5
click at [920, 148] on span "Mark Seen" at bounding box center [933, 145] width 63 height 21
click at [467, 295] on div "Notes" at bounding box center [459, 282] width 74 height 50
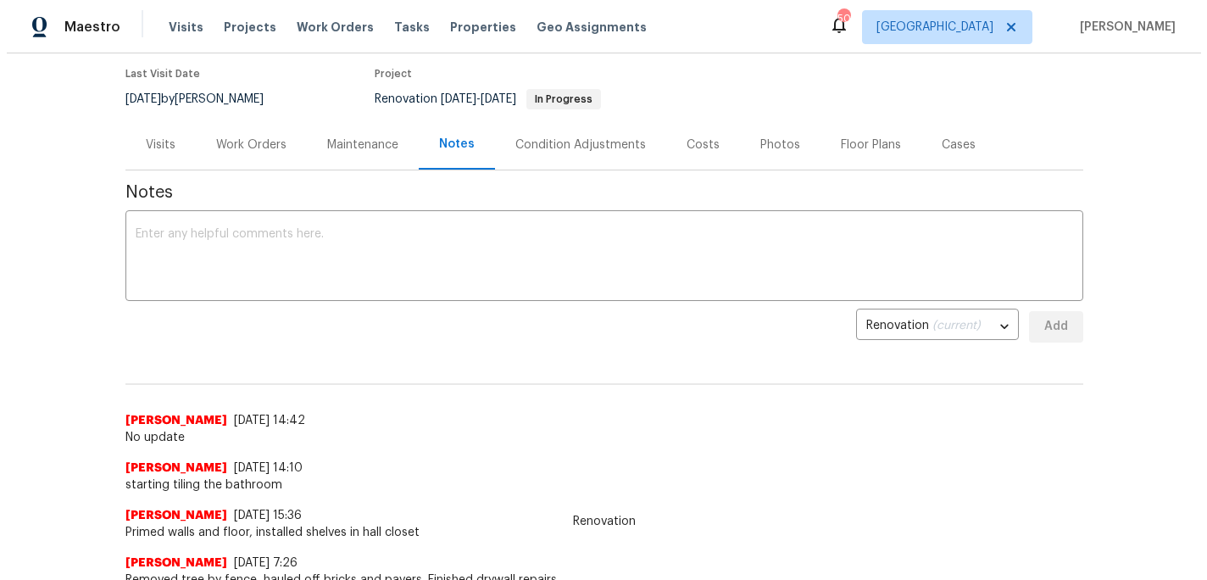
scroll to position [152, 0]
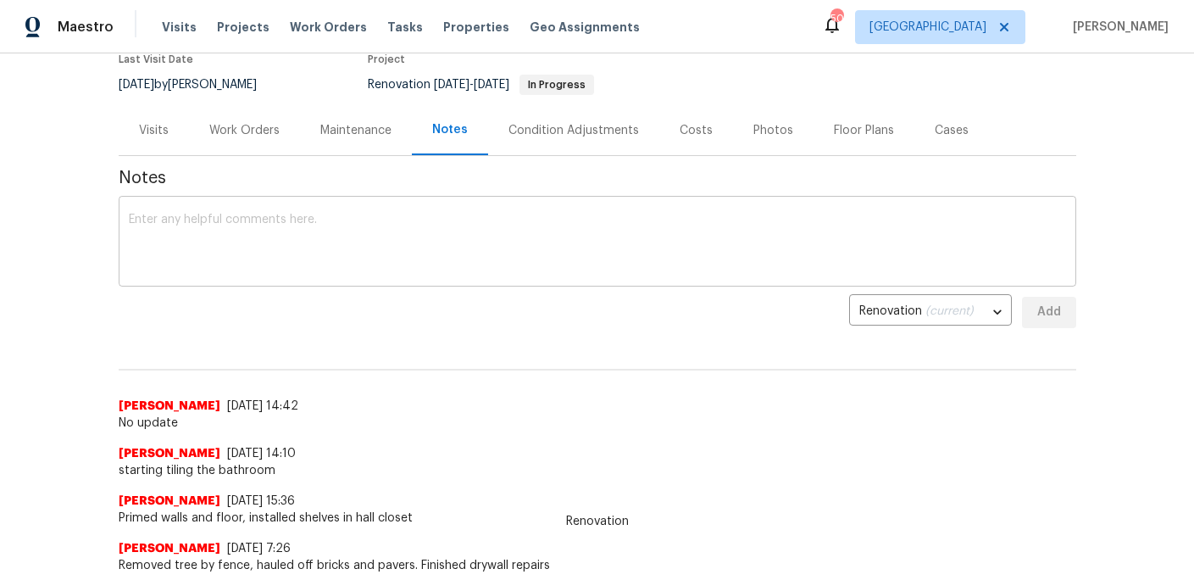
click at [444, 269] on textarea at bounding box center [597, 243] width 937 height 59
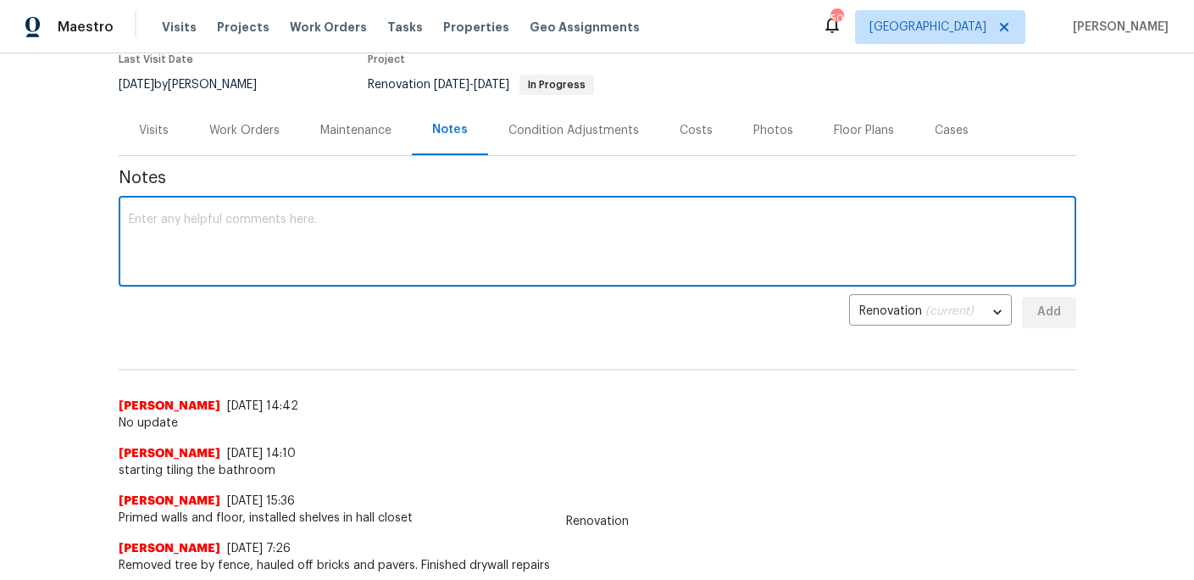
click at [434, 259] on textarea at bounding box center [597, 243] width 937 height 59
type textarea "S"
click at [250, 128] on div "Work Orders" at bounding box center [244, 130] width 70 height 17
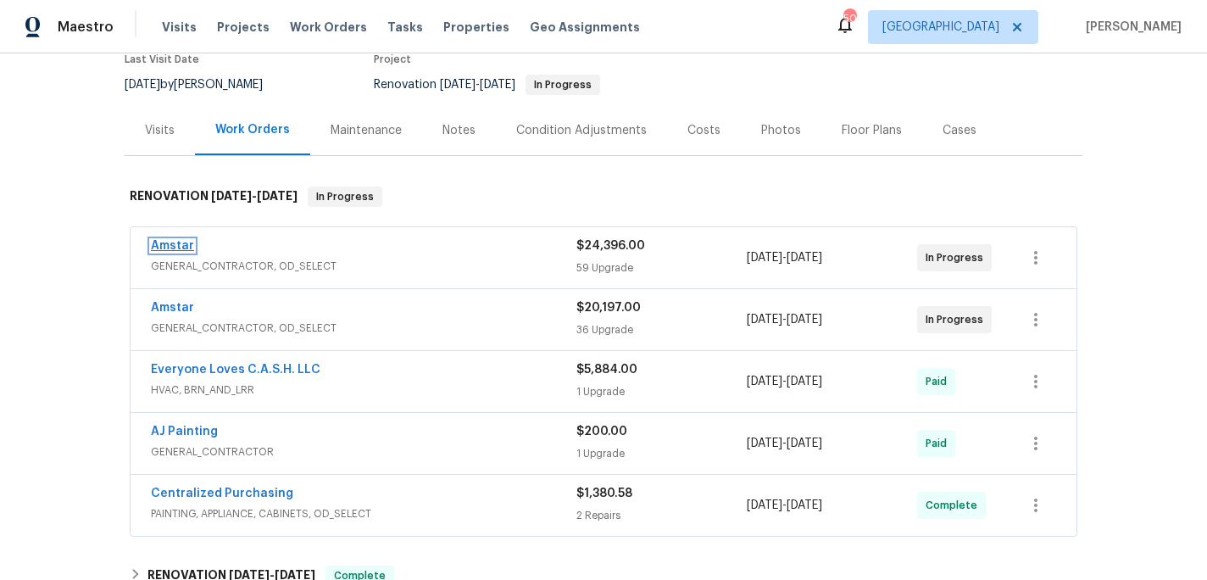
click at [181, 247] on link "Amstar" at bounding box center [172, 246] width 43 height 12
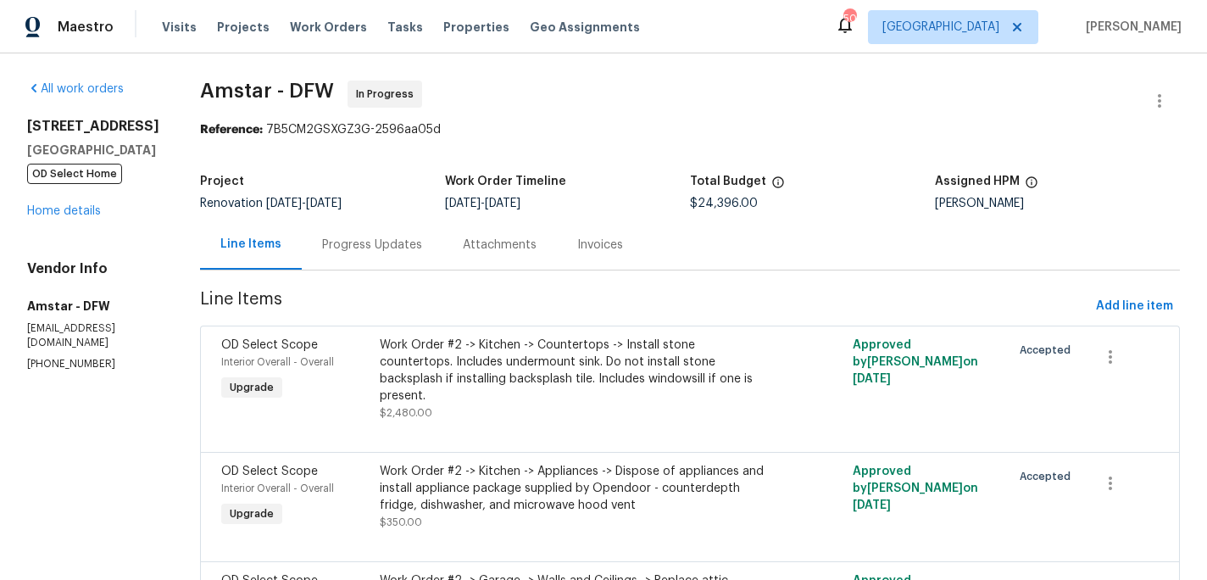
click at [412, 254] on div "Progress Updates" at bounding box center [372, 245] width 141 height 50
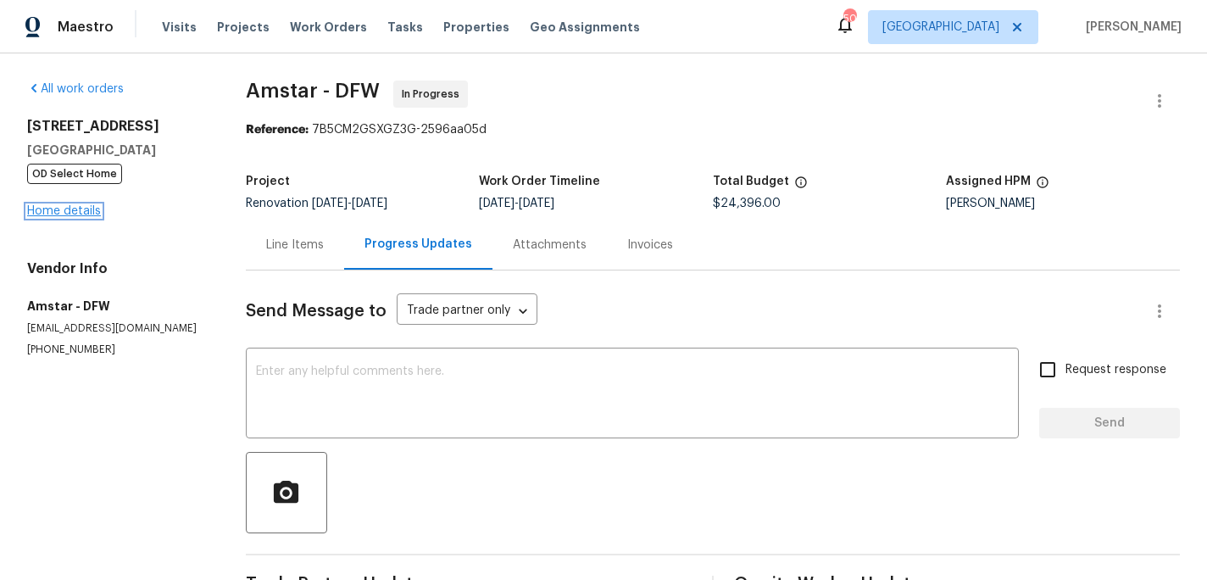
click at [80, 216] on link "Home details" at bounding box center [64, 211] width 74 height 12
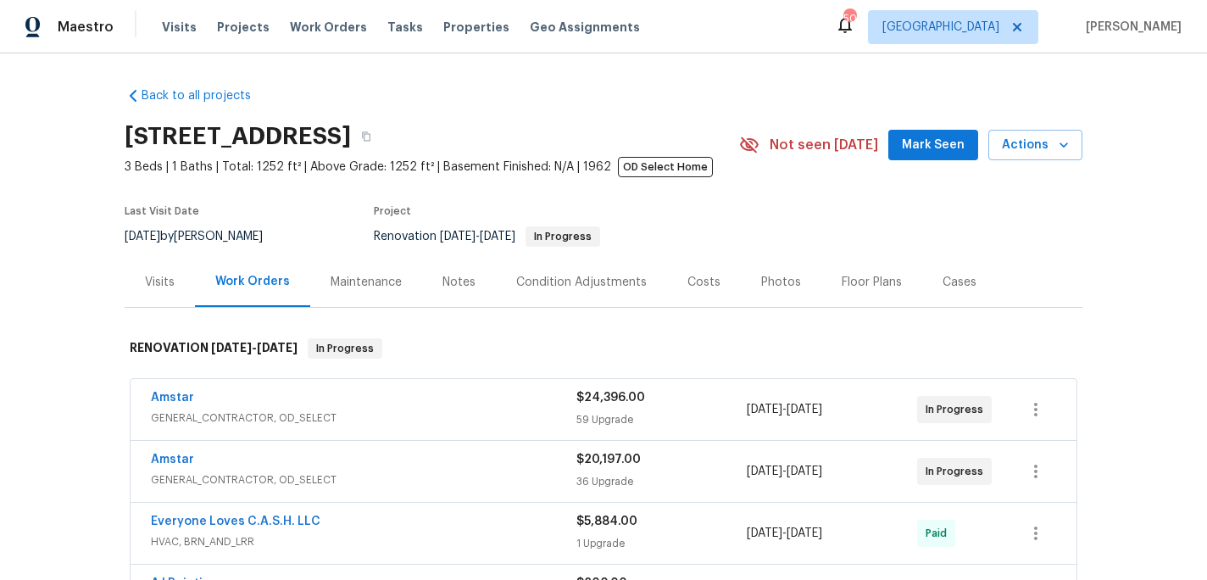
click at [442, 289] on div "Notes" at bounding box center [458, 282] width 33 height 17
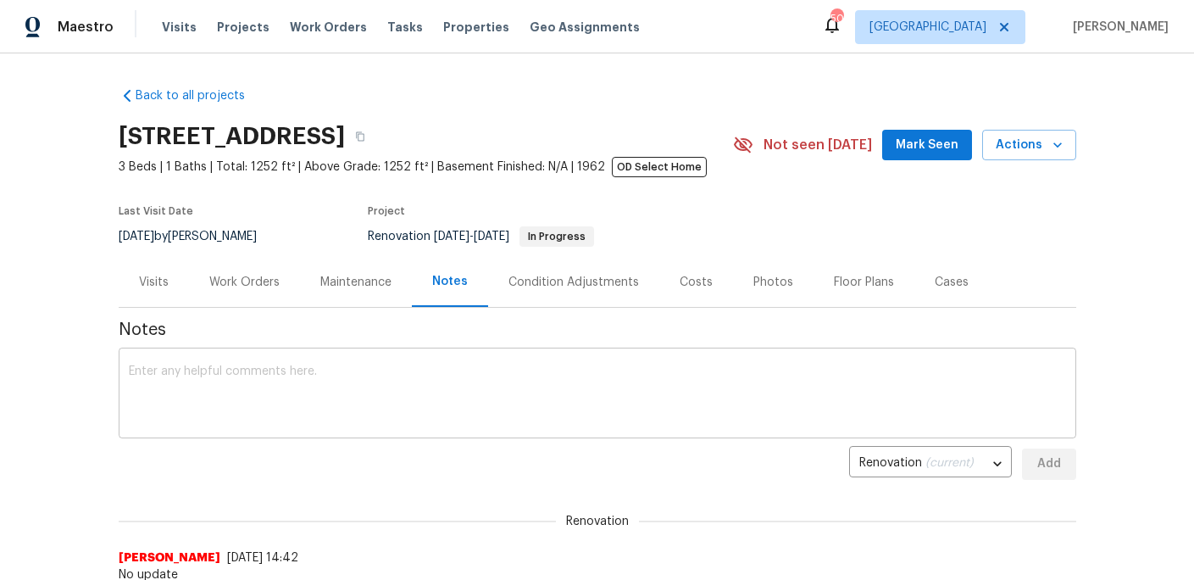
click at [334, 389] on textarea at bounding box center [597, 394] width 937 height 59
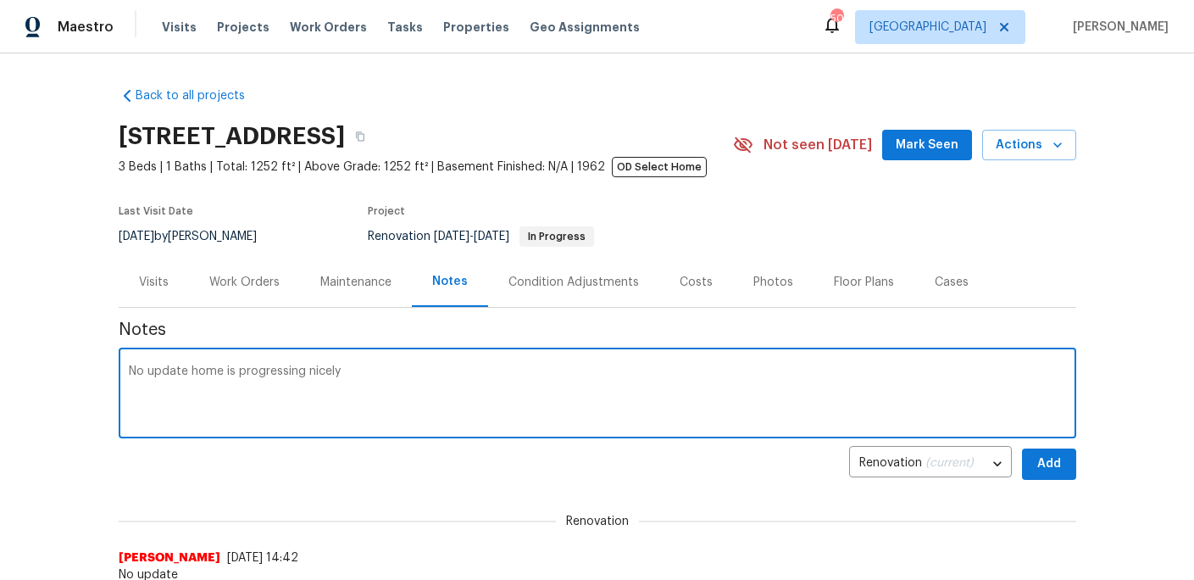
type textarea "No update home is progressing nicely"
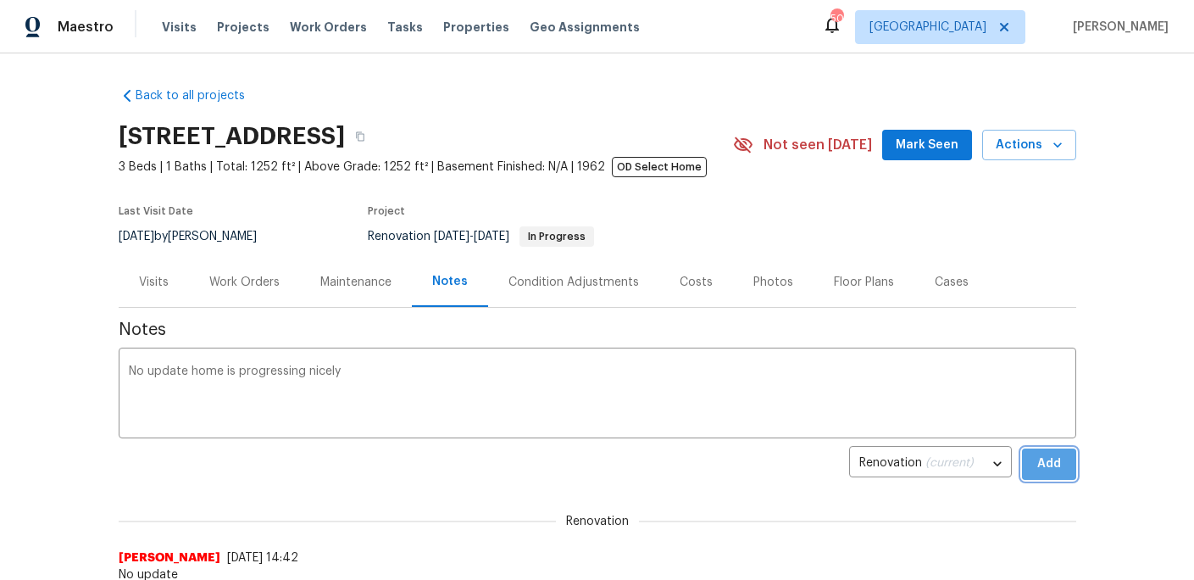
click at [1036, 467] on span "Add" at bounding box center [1049, 463] width 27 height 21
drag, startPoint x: 858, startPoint y: 126, endPoint x: 915, endPoint y: 151, distance: 62.7
click at [860, 129] on div "2813 E 15th St, Plano, TX 75074 3 Beds | 1 Baths | Total: 1252 ft² | Above Grad…" at bounding box center [598, 144] width 958 height 61
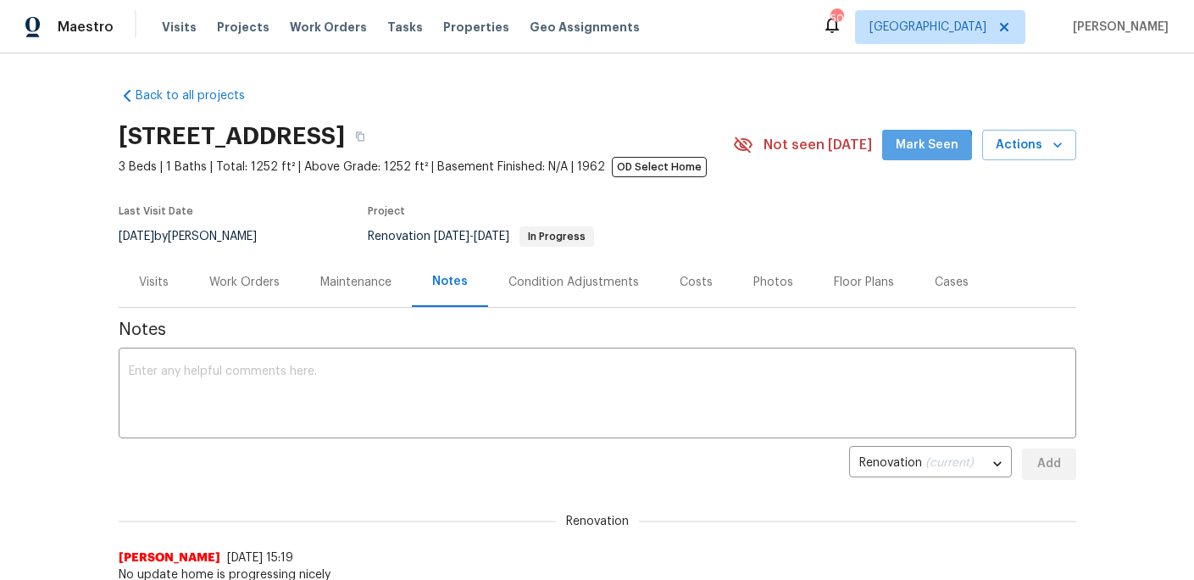
click at [915, 151] on span "Mark Seen" at bounding box center [927, 145] width 63 height 21
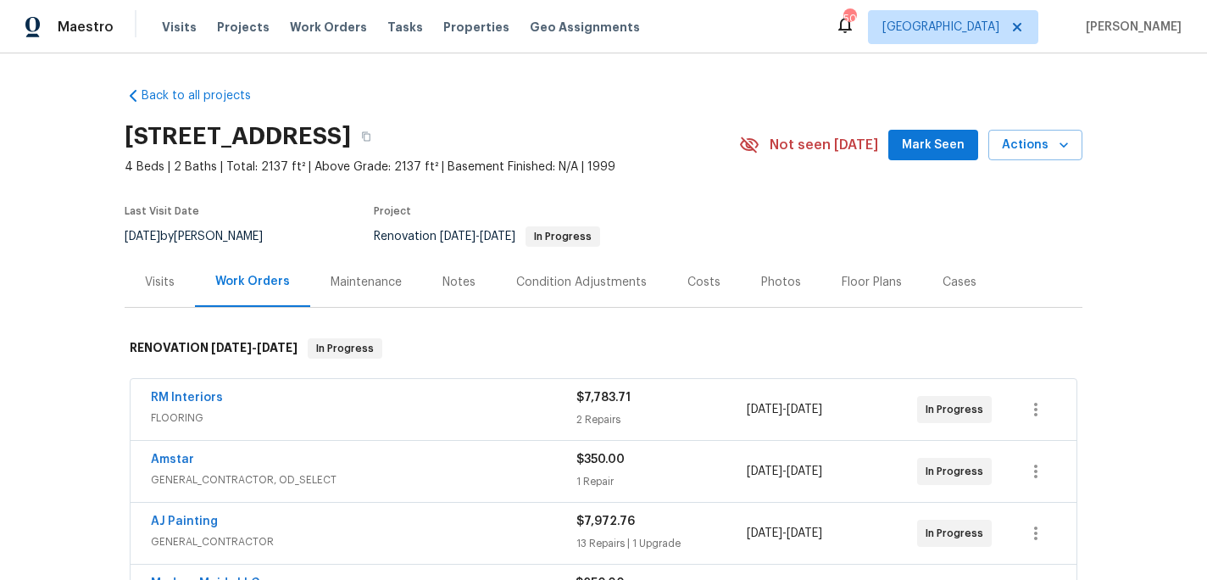
click at [427, 284] on div "Notes" at bounding box center [459, 282] width 74 height 50
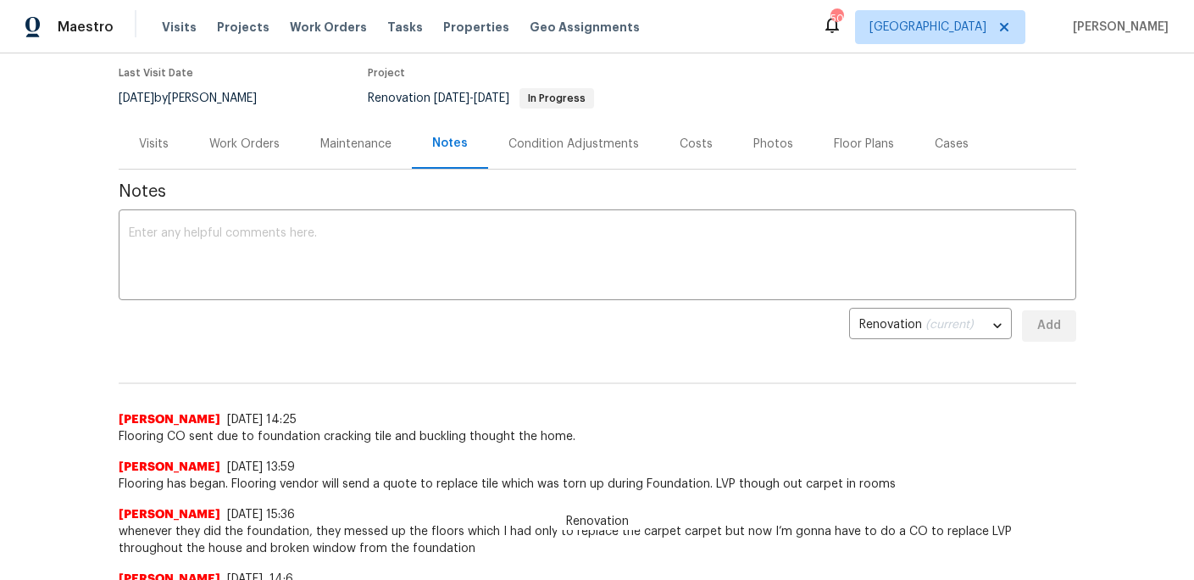
scroll to position [137, 0]
click at [270, 227] on div "x ​" at bounding box center [598, 257] width 958 height 86
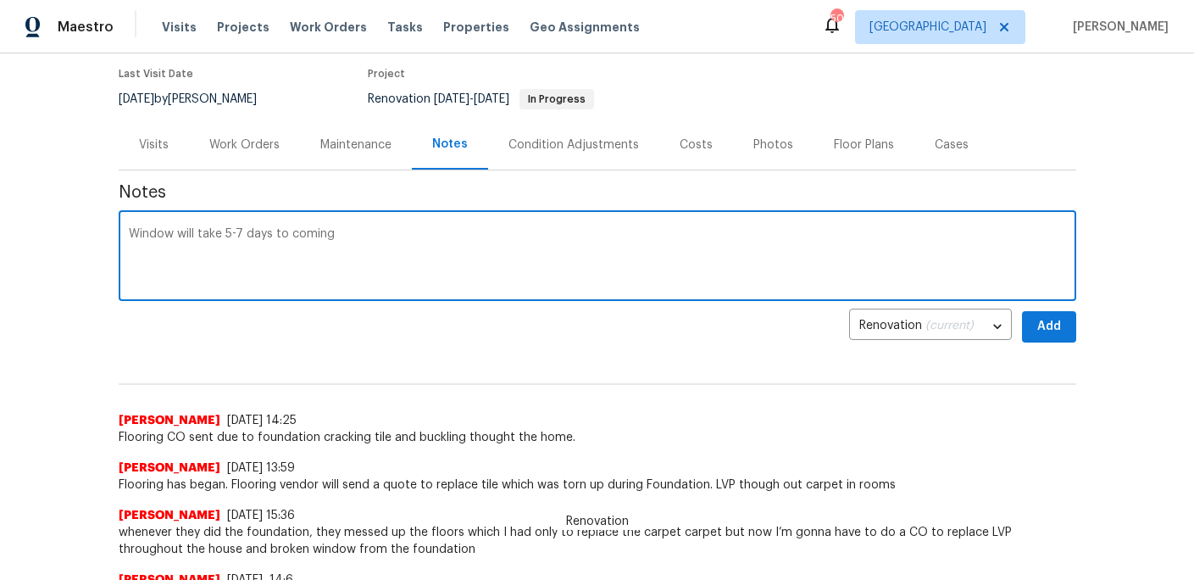
type textarea "Window will take 5-7 days to coming"
click at [1038, 322] on span "Add" at bounding box center [1049, 326] width 27 height 21
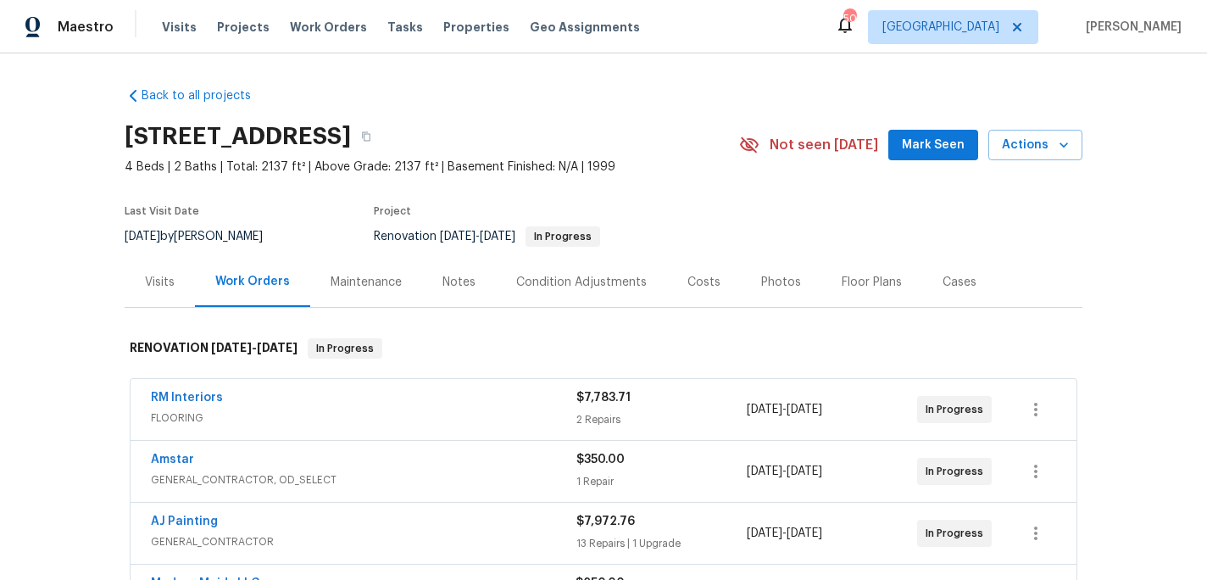
click at [913, 137] on span "Mark Seen" at bounding box center [933, 145] width 63 height 21
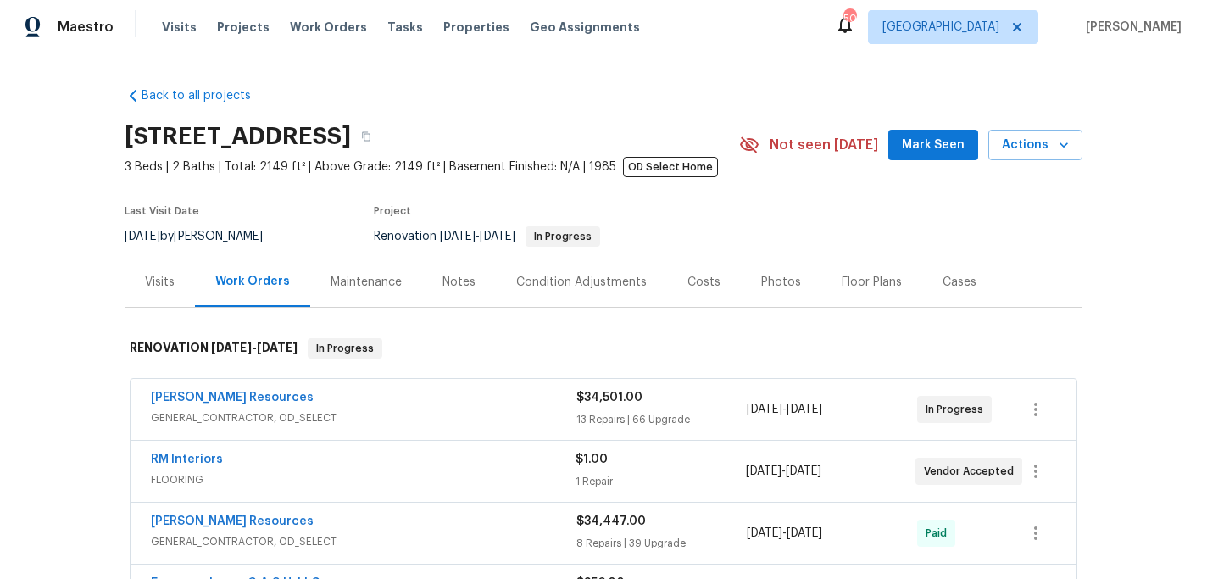
click at [901, 144] on button "Mark Seen" at bounding box center [933, 145] width 90 height 31
click at [442, 279] on div "Notes" at bounding box center [458, 282] width 33 height 17
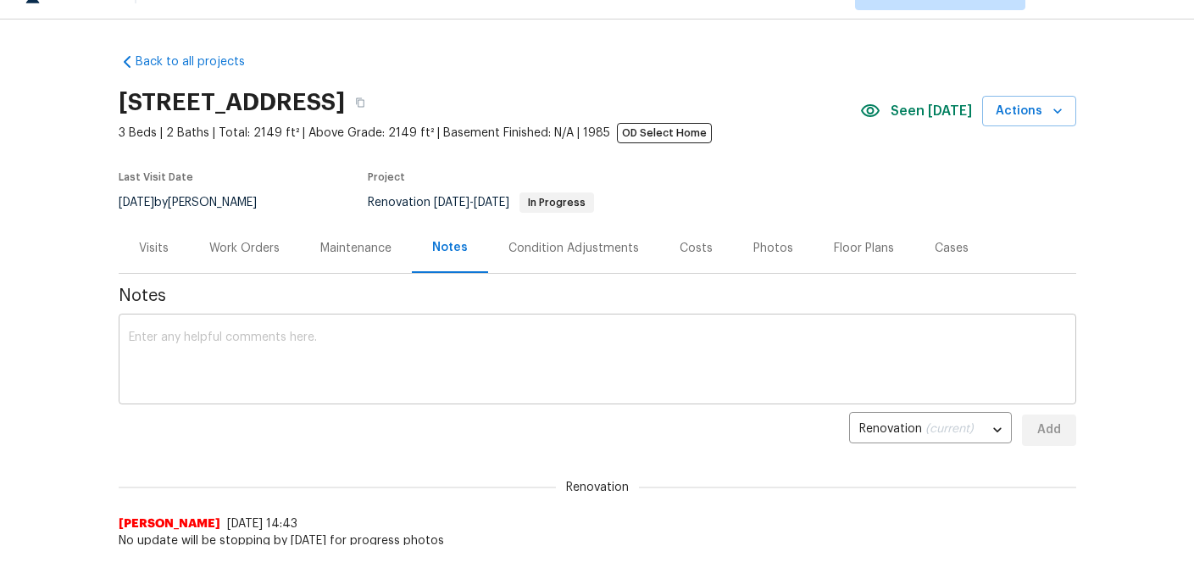
scroll to position [97, 0]
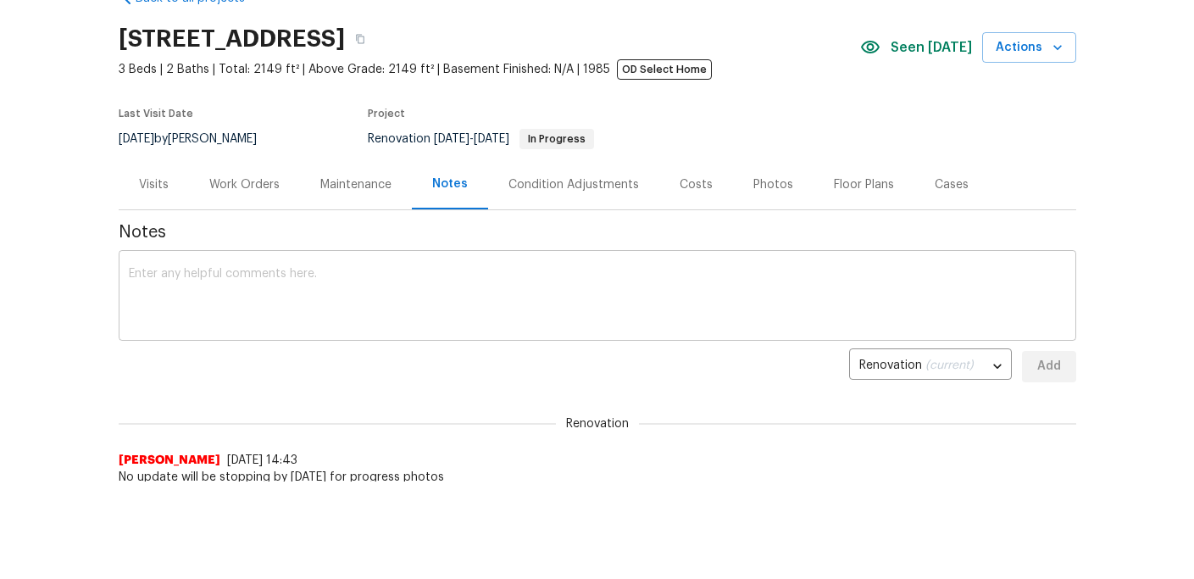
click at [391, 308] on textarea at bounding box center [597, 297] width 937 height 59
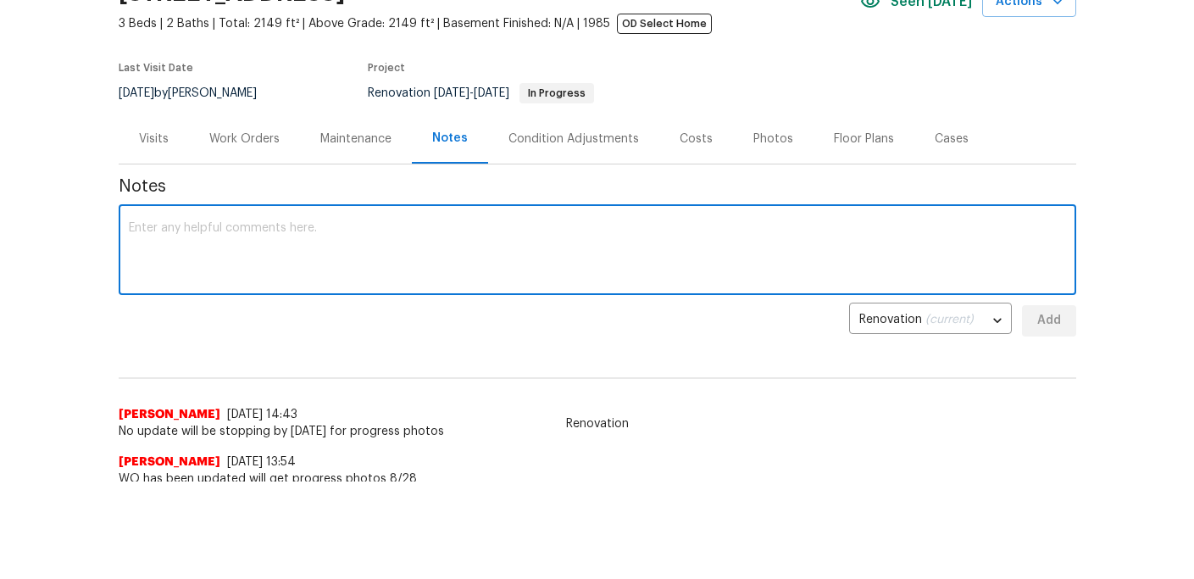
scroll to position [70, 0]
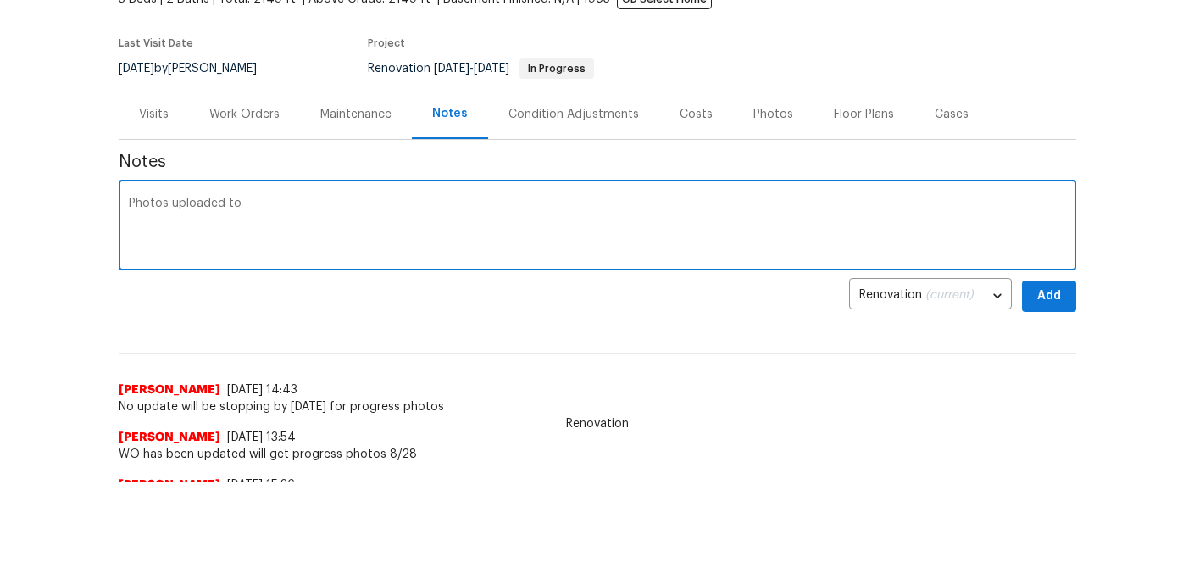
click at [287, 199] on textarea "Photos uploaded to" at bounding box center [597, 226] width 937 height 59
type textarea "Photos uploaded to OD select team. Home is moving slower then I would like howe…"
click at [1081, 299] on div "Back to all projects [STREET_ADDRESS] 3 Beds | 2 Baths | Total: 2149 ft² | Abov…" at bounding box center [597, 219] width 1194 height 526
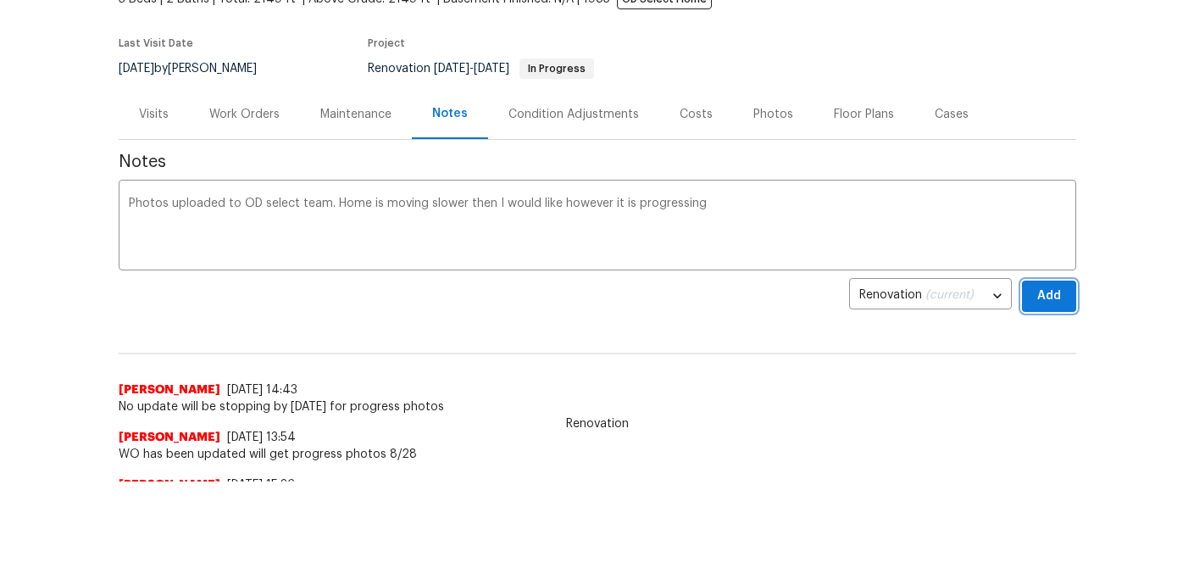
click at [1054, 298] on span "Add" at bounding box center [1049, 296] width 27 height 21
